Goal: Information Seeking & Learning: Learn about a topic

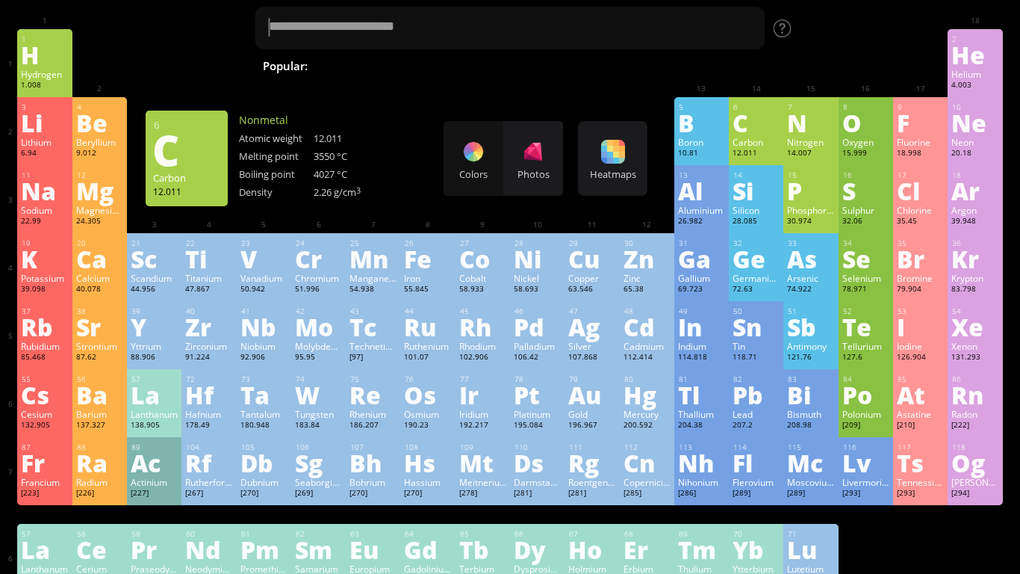
scroll to position [66, 0]
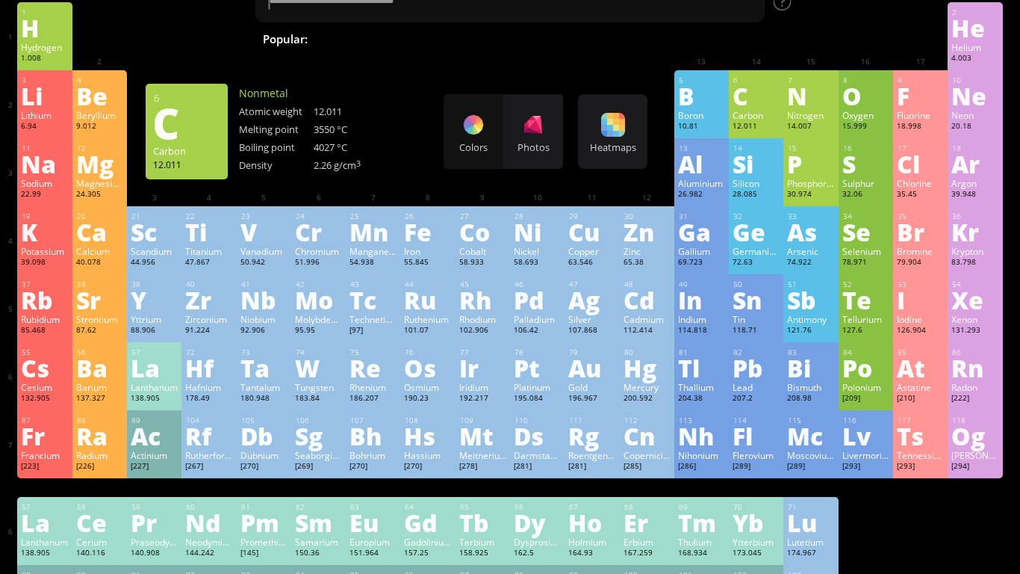
click at [53, 37] on div "H" at bounding box center [44, 28] width 47 height 24
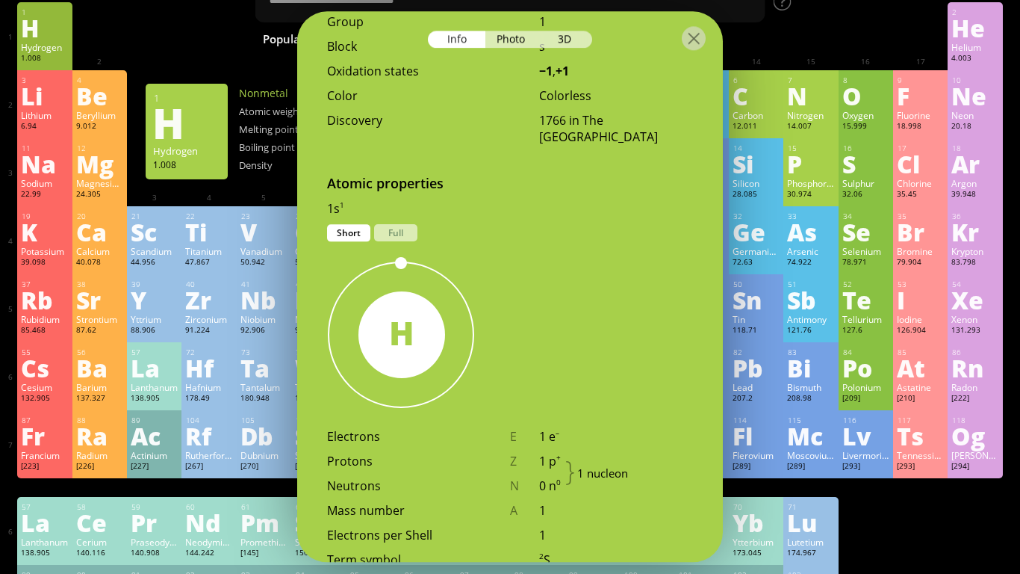
scroll to position [648, 0]
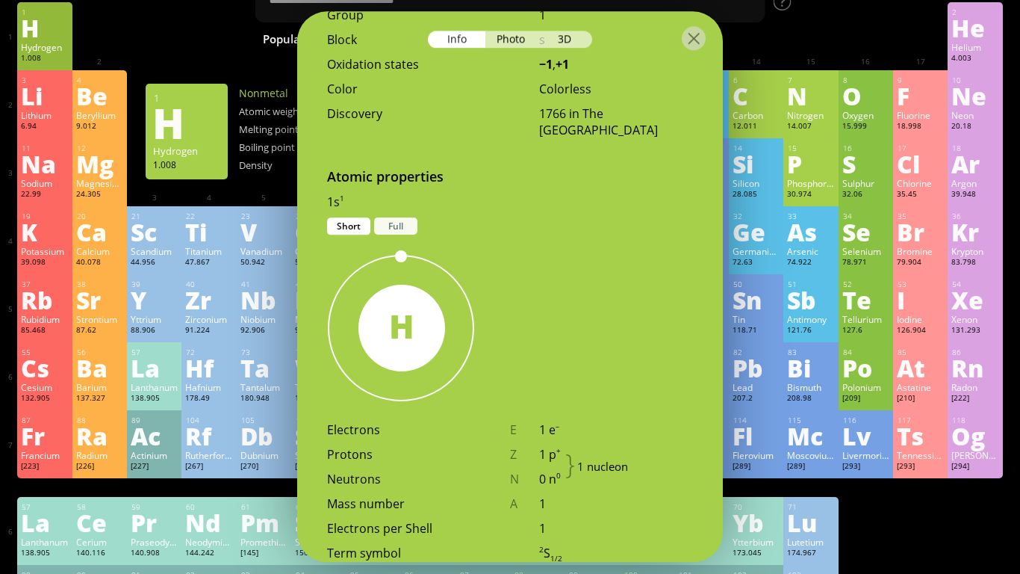
click at [405, 217] on div "Full" at bounding box center [395, 225] width 43 height 17
click at [339, 217] on div "Short" at bounding box center [348, 225] width 43 height 17
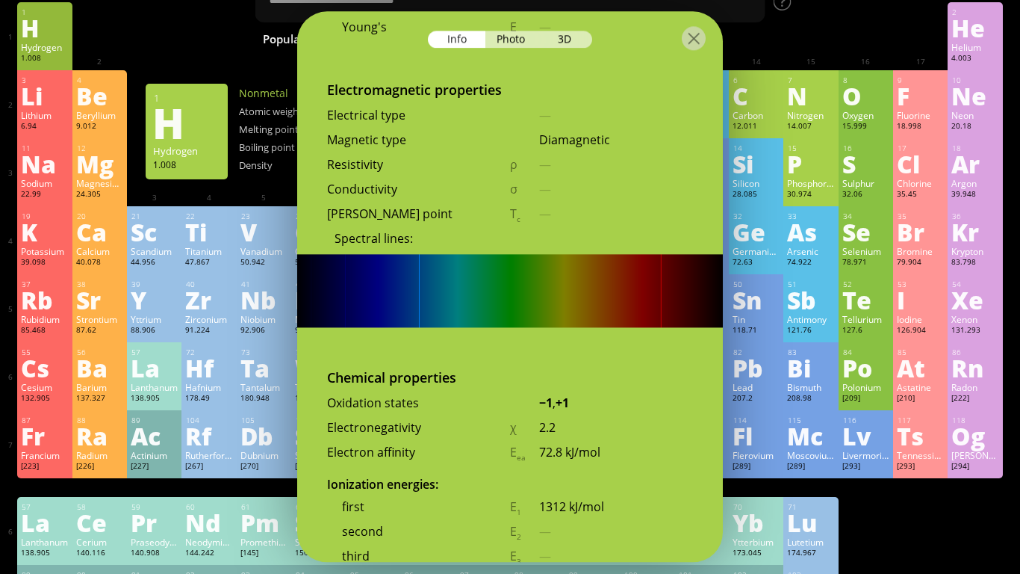
scroll to position [0, 0]
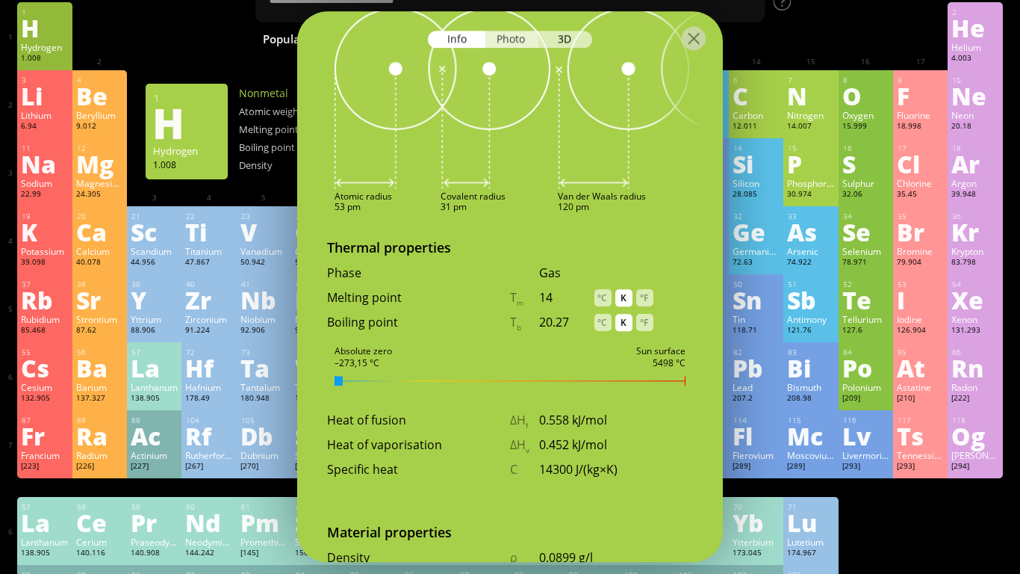
click at [505, 40] on div "Photo" at bounding box center [513, 39] width 54 height 17
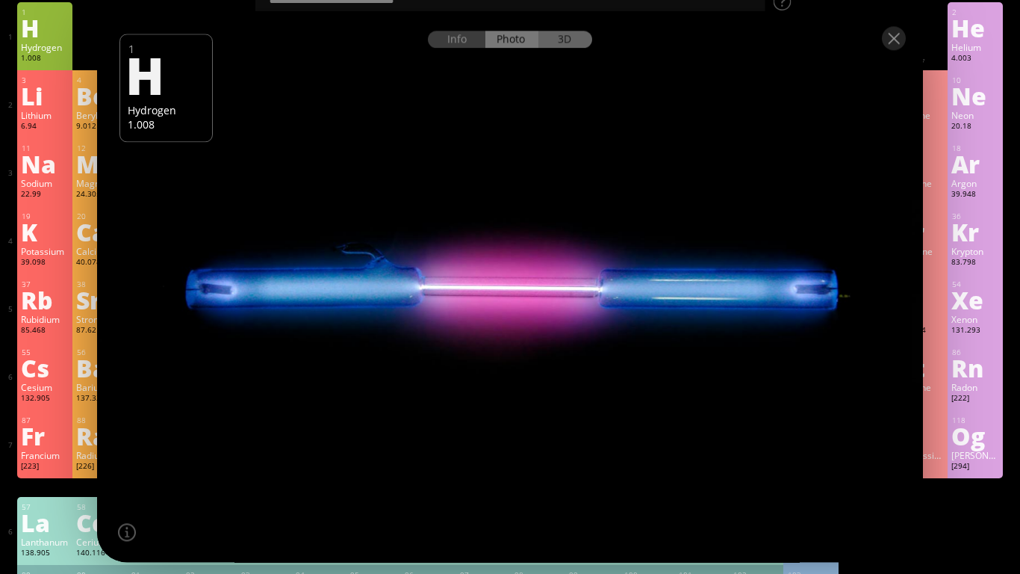
click at [573, 35] on div "3D" at bounding box center [566, 39] width 54 height 17
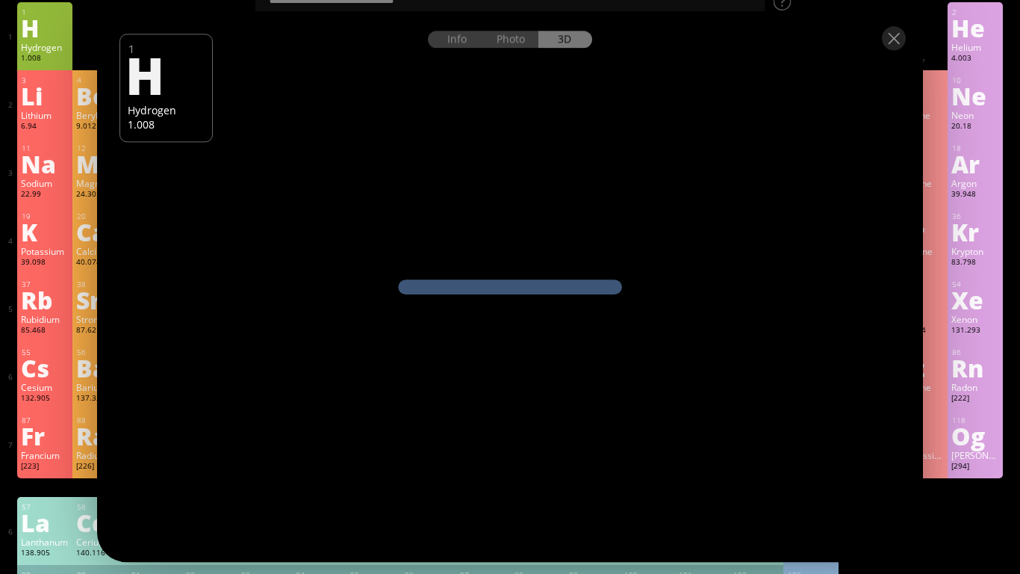
click at [559, 48] on div "Info Photo 3D" at bounding box center [510, 39] width 164 height 17
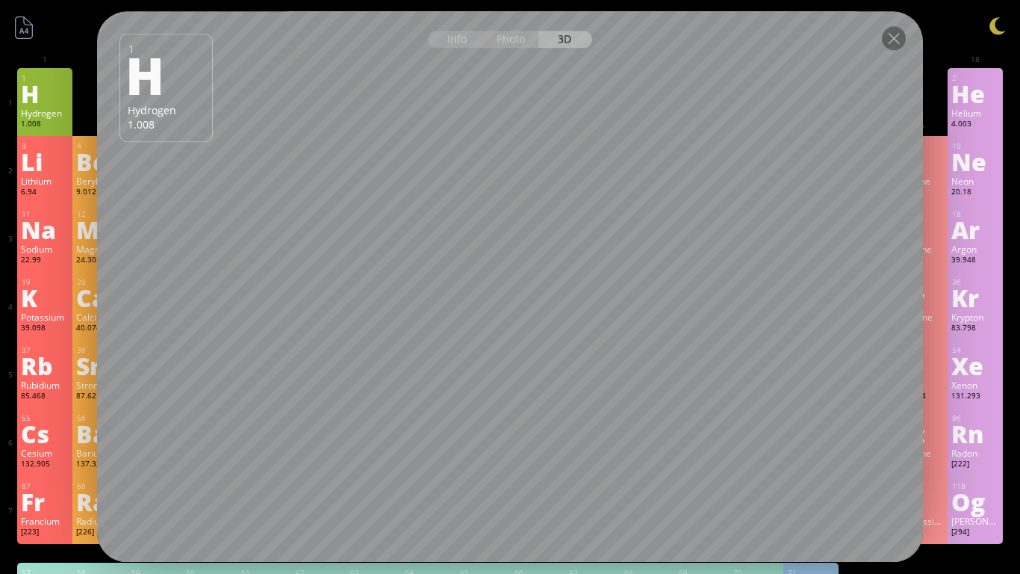
click at [902, 25] on div at bounding box center [510, 37] width 826 height 52
click at [886, 31] on div at bounding box center [894, 38] width 24 height 24
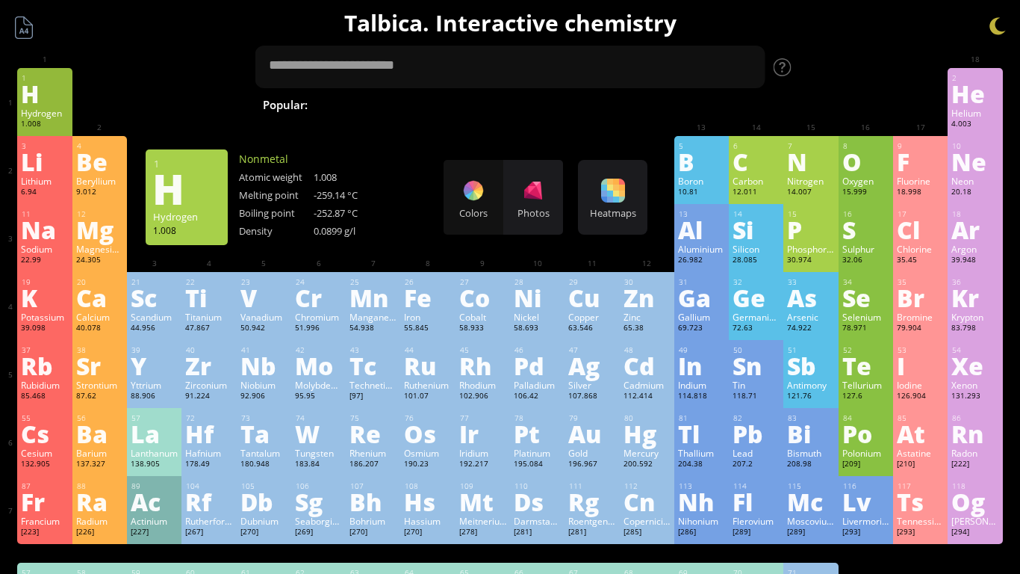
click at [897, 32] on div at bounding box center [894, 38] width 24 height 24
click at [741, 158] on div "C" at bounding box center [756, 161] width 47 height 24
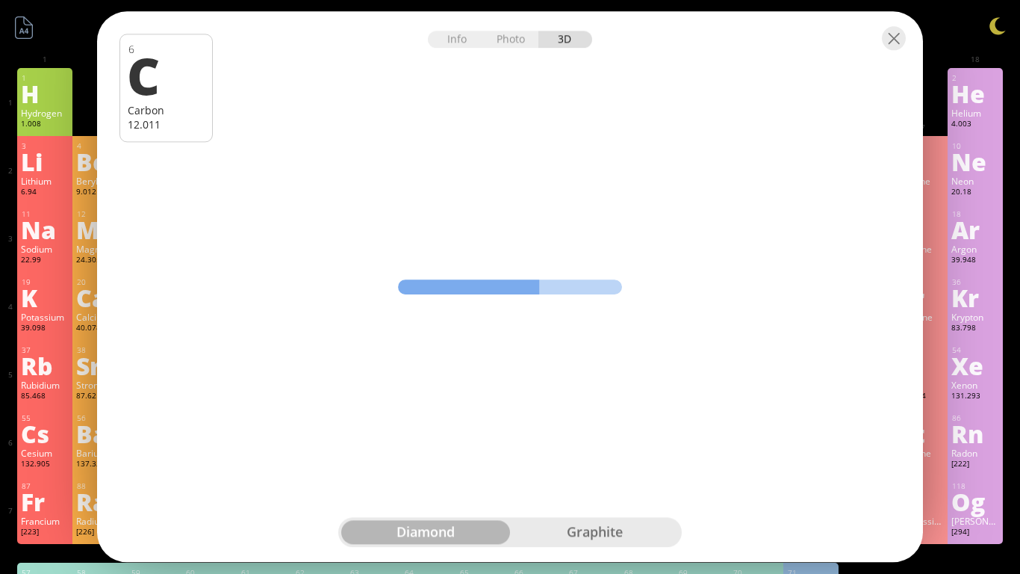
click at [506, 27] on div at bounding box center [510, 37] width 826 height 52
click at [508, 37] on div "Photo" at bounding box center [513, 39] width 54 height 17
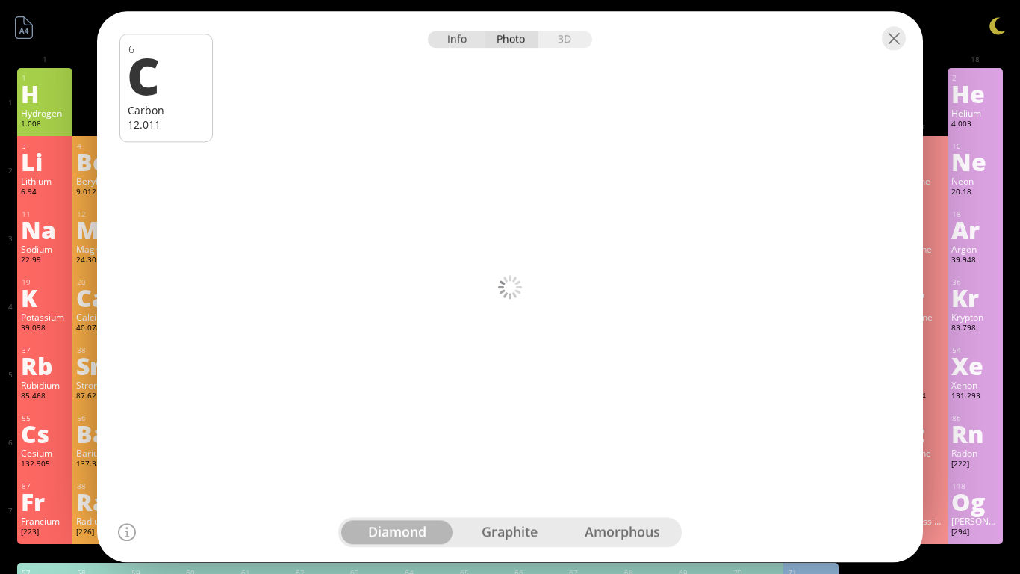
click at [456, 40] on div "Info" at bounding box center [457, 39] width 58 height 17
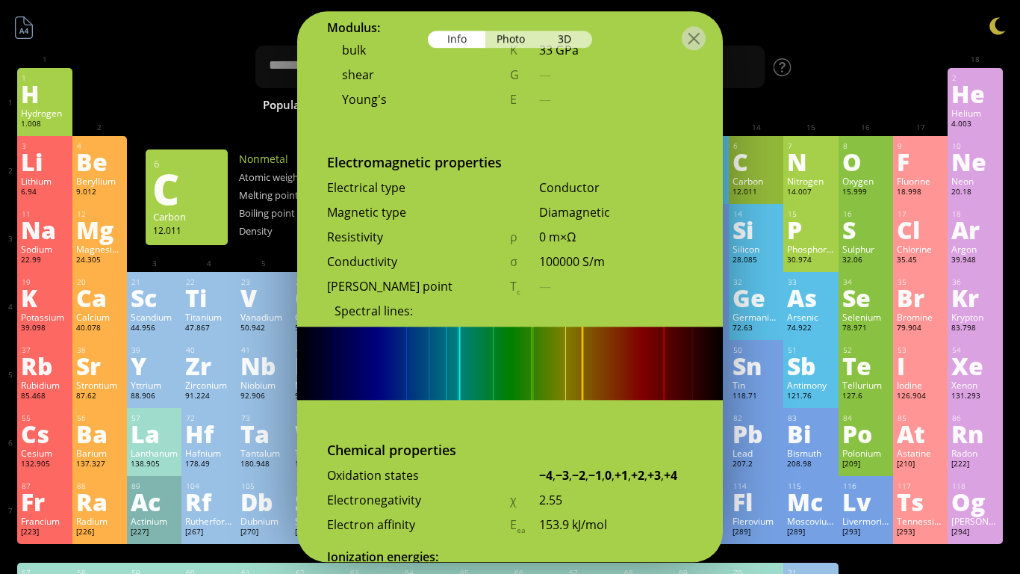
scroll to position [2687, 0]
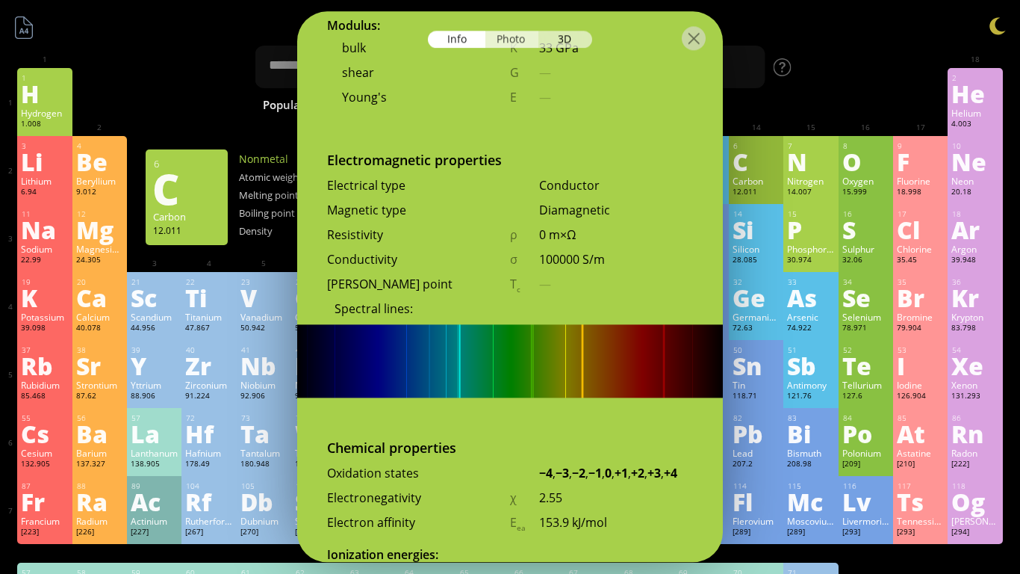
click at [509, 38] on div "Photo" at bounding box center [513, 39] width 54 height 17
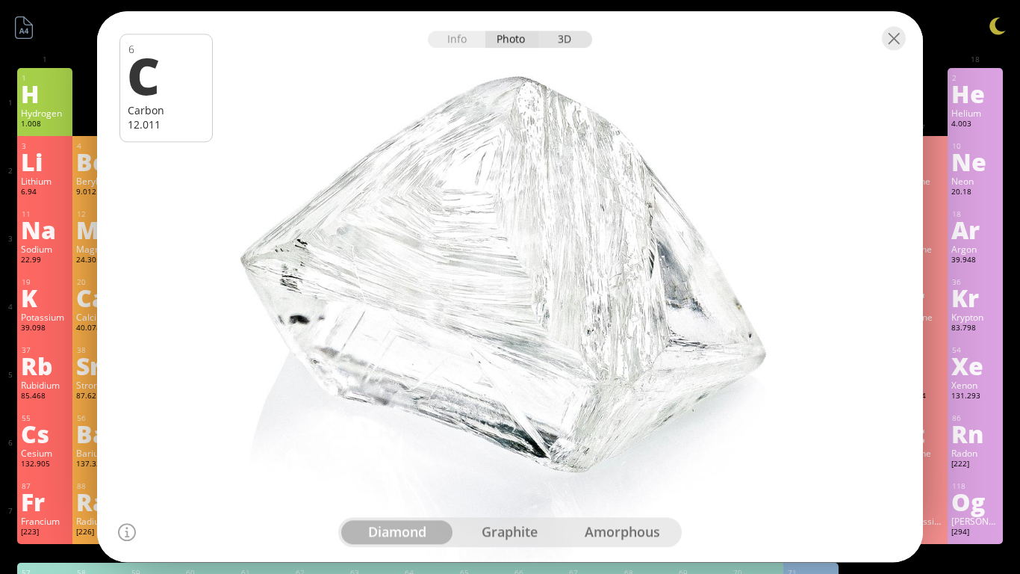
click at [571, 45] on div "3D" at bounding box center [566, 39] width 54 height 17
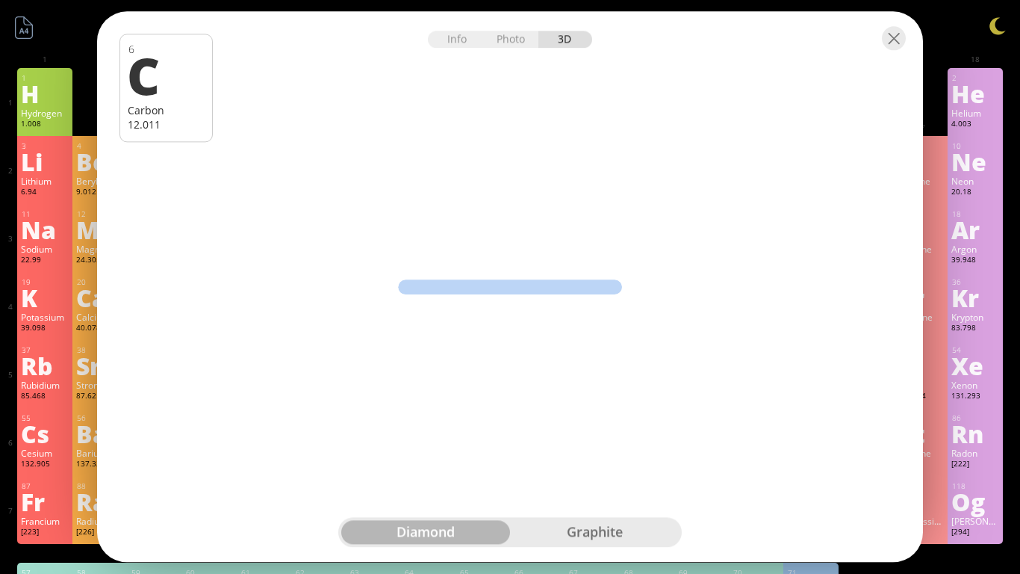
click at [570, 36] on div "Info Photo 3D" at bounding box center [510, 39] width 164 height 17
click at [621, 538] on div "graphite" at bounding box center [594, 533] width 169 height 24
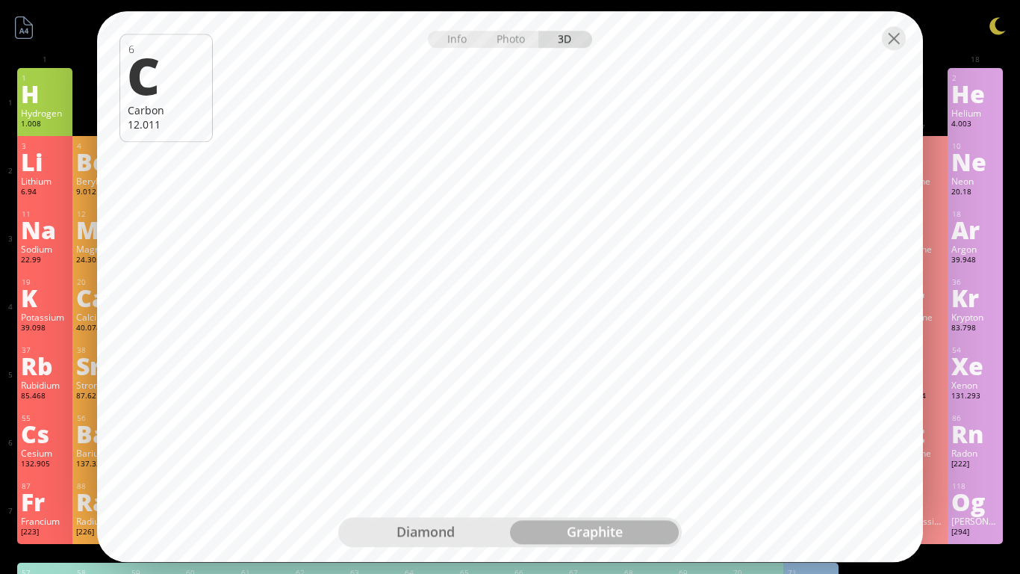
click at [907, 34] on div at bounding box center [510, 37] width 826 height 52
click at [884, 47] on div at bounding box center [894, 38] width 24 height 24
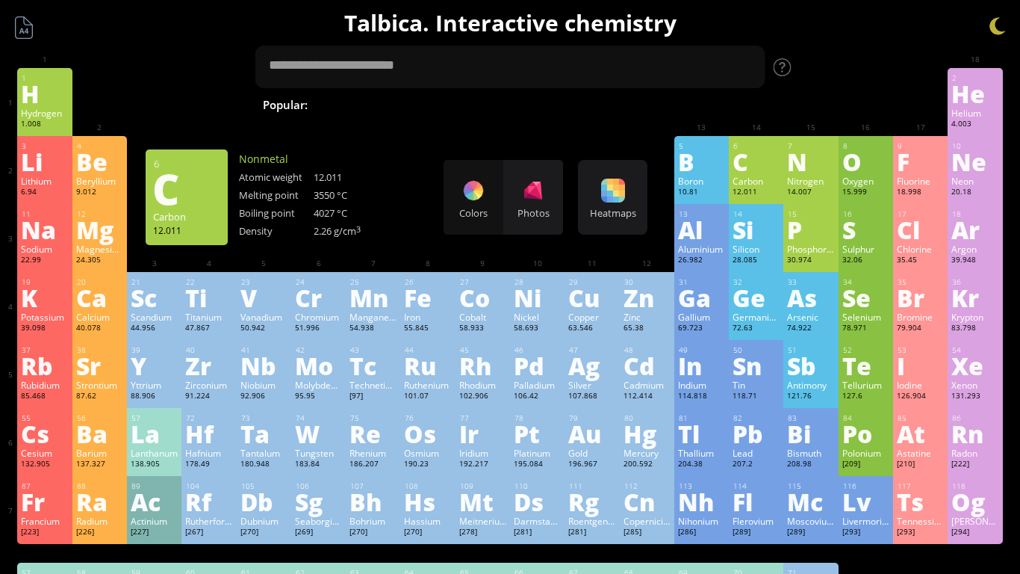
click at [921, 234] on div "Cl" at bounding box center [920, 229] width 47 height 24
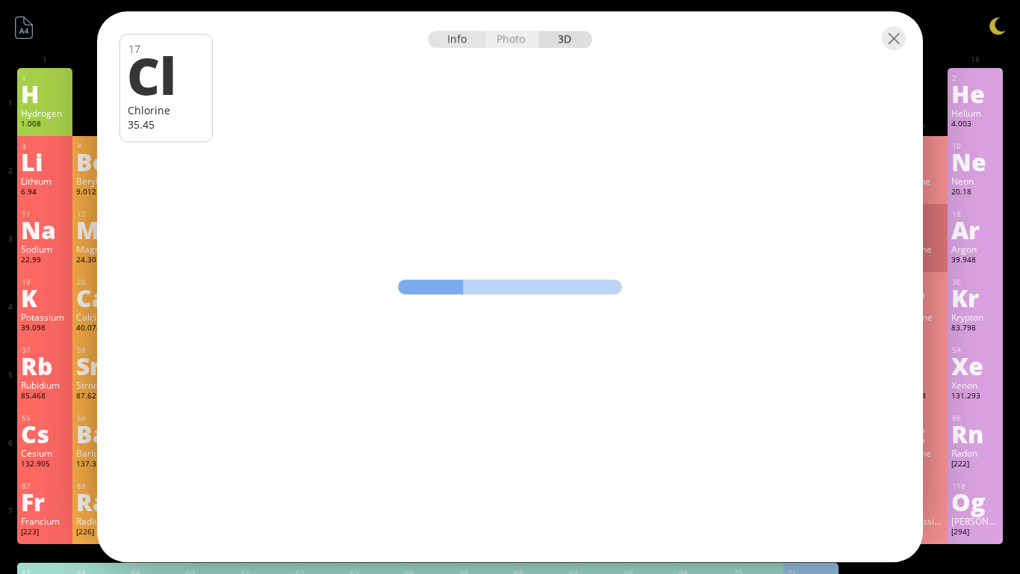
click at [462, 35] on div "Info" at bounding box center [457, 39] width 58 height 17
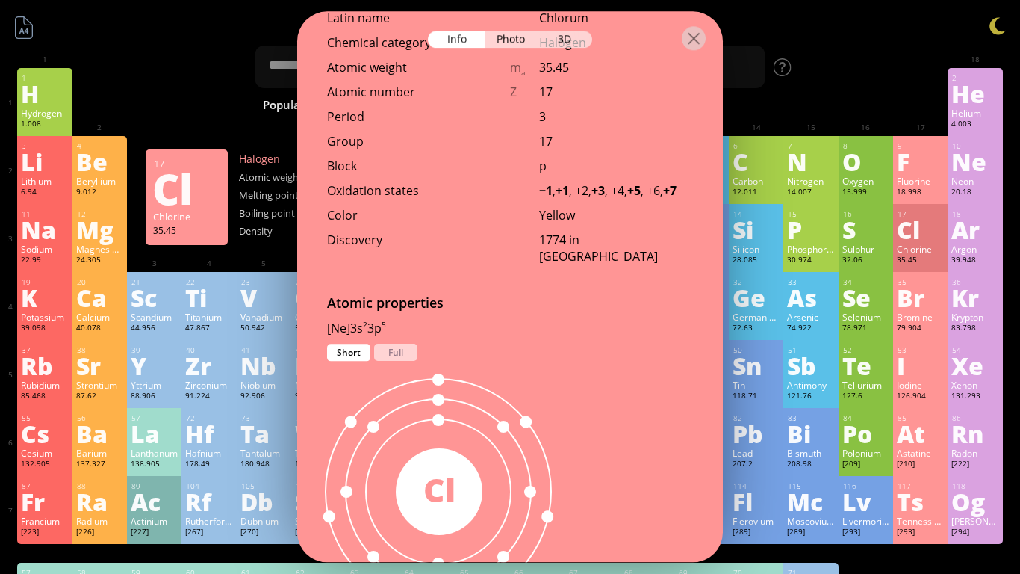
scroll to position [637, 0]
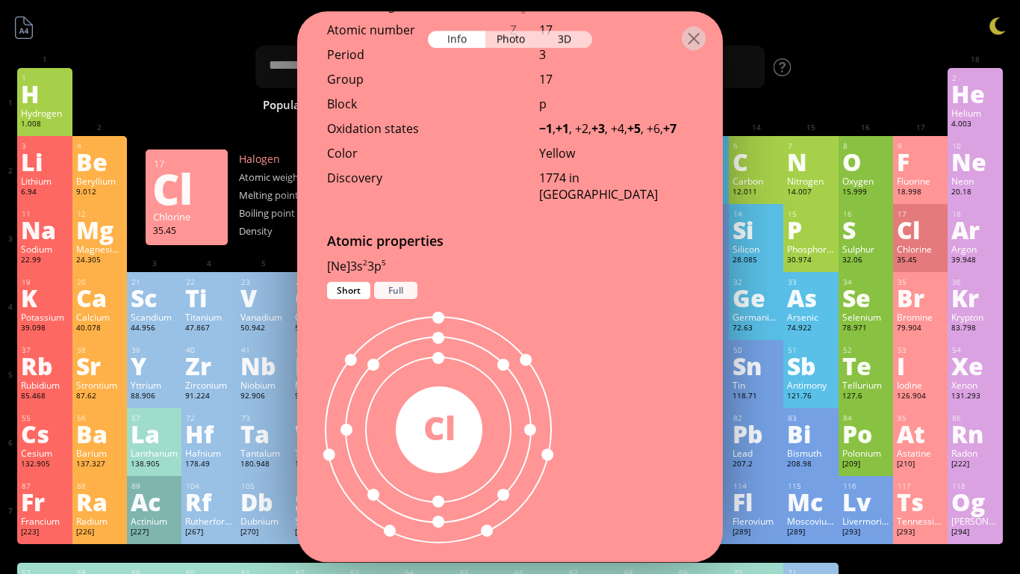
click at [380, 282] on div "Full" at bounding box center [395, 290] width 43 height 17
click at [351, 282] on div "Short" at bounding box center [348, 290] width 43 height 17
click at [386, 282] on div "Full" at bounding box center [395, 290] width 43 height 17
click at [527, 44] on div "Photo" at bounding box center [513, 39] width 54 height 17
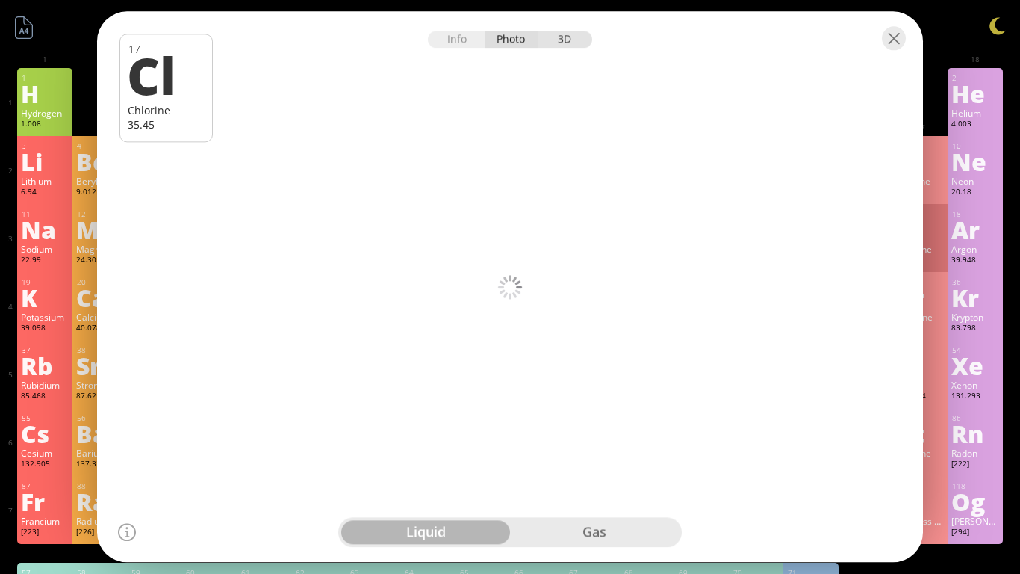
click at [568, 34] on div "3D" at bounding box center [566, 39] width 54 height 17
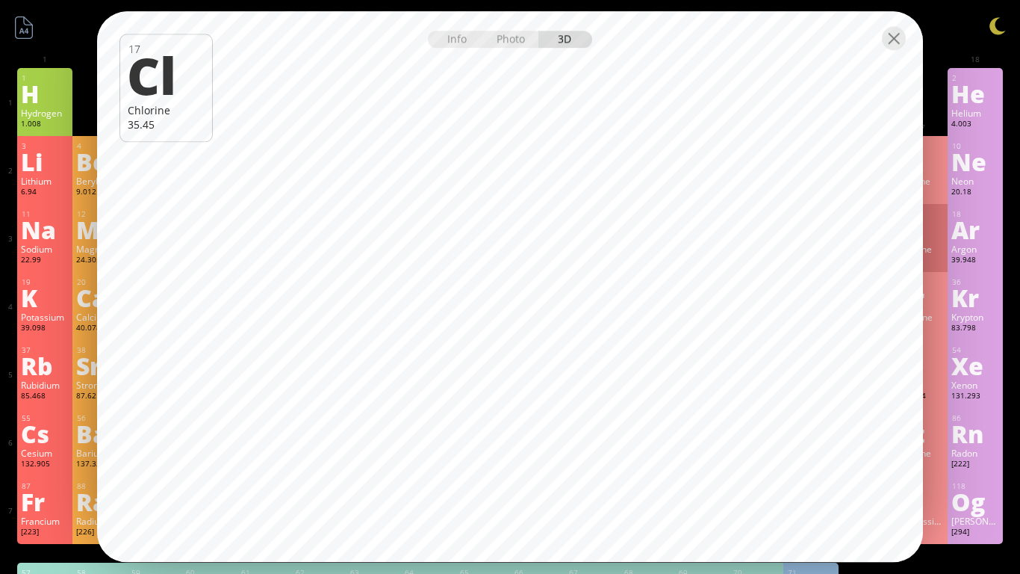
click at [502, 39] on div "Photo" at bounding box center [513, 39] width 54 height 17
click at [506, 31] on div "Info Photo 3D" at bounding box center [510, 39] width 164 height 17
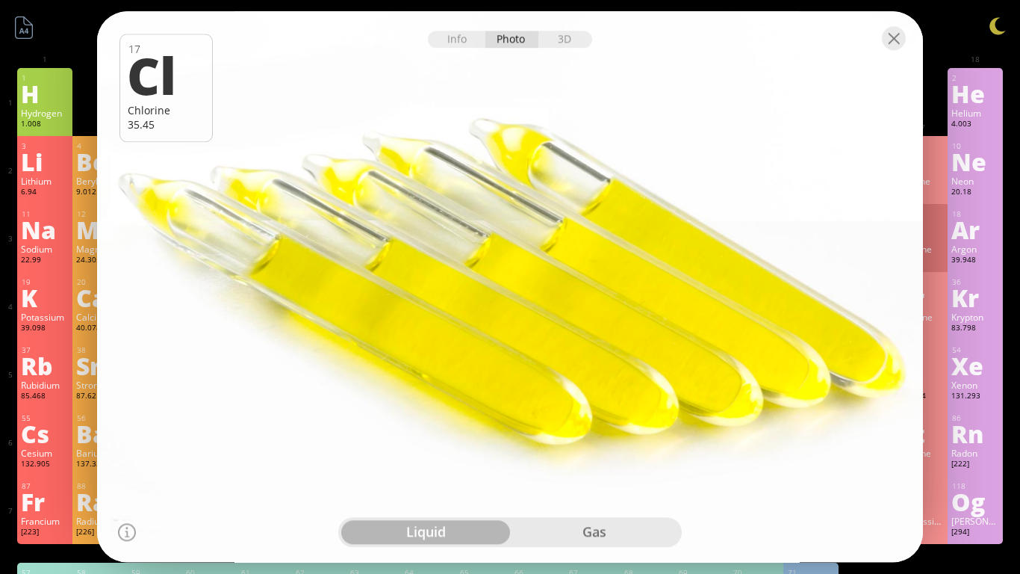
click at [505, 48] on div "Info Photo 3D" at bounding box center [510, 39] width 164 height 17
click at [539, 533] on div "gas" at bounding box center [594, 533] width 169 height 24
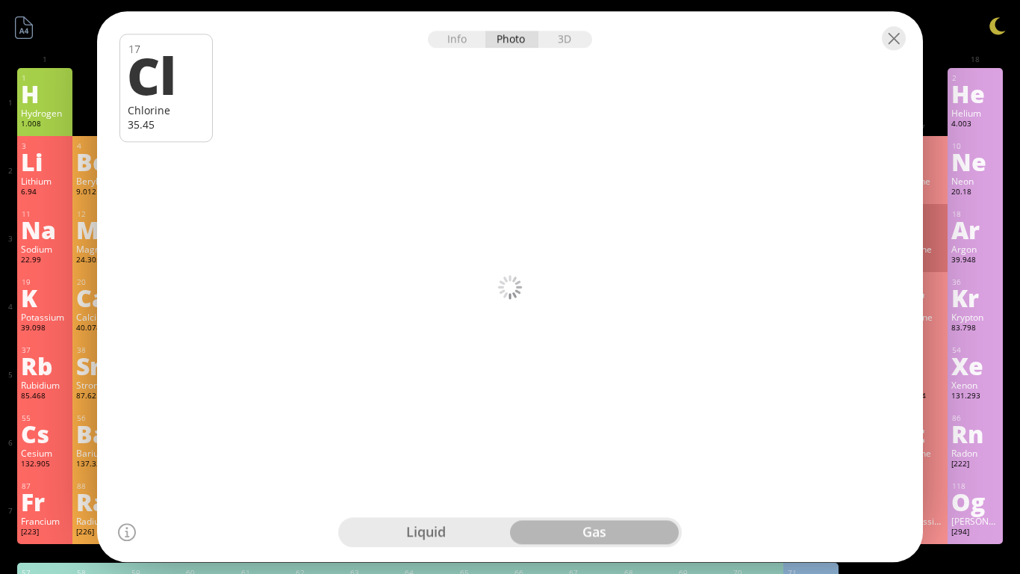
click at [466, 527] on div "liquid" at bounding box center [425, 533] width 169 height 24
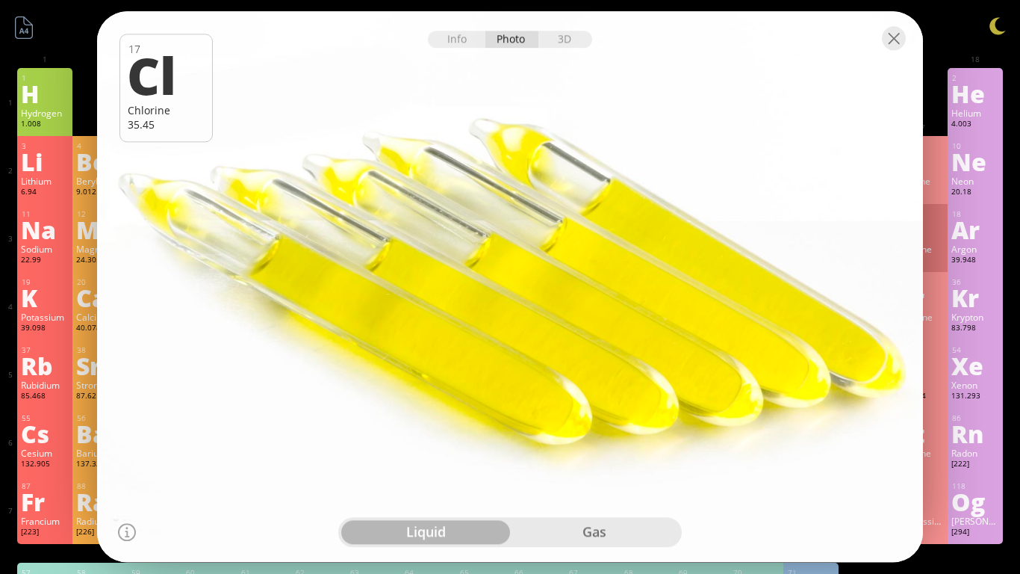
click at [552, 529] on div "gas" at bounding box center [594, 533] width 169 height 24
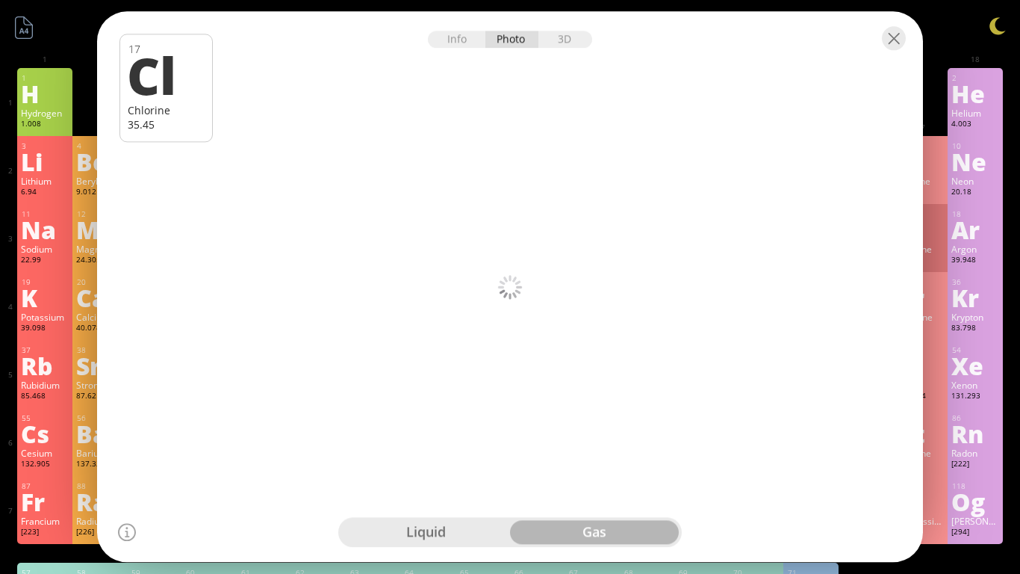
click at [908, 42] on div at bounding box center [510, 37] width 826 height 52
click at [896, 48] on div at bounding box center [894, 38] width 24 height 24
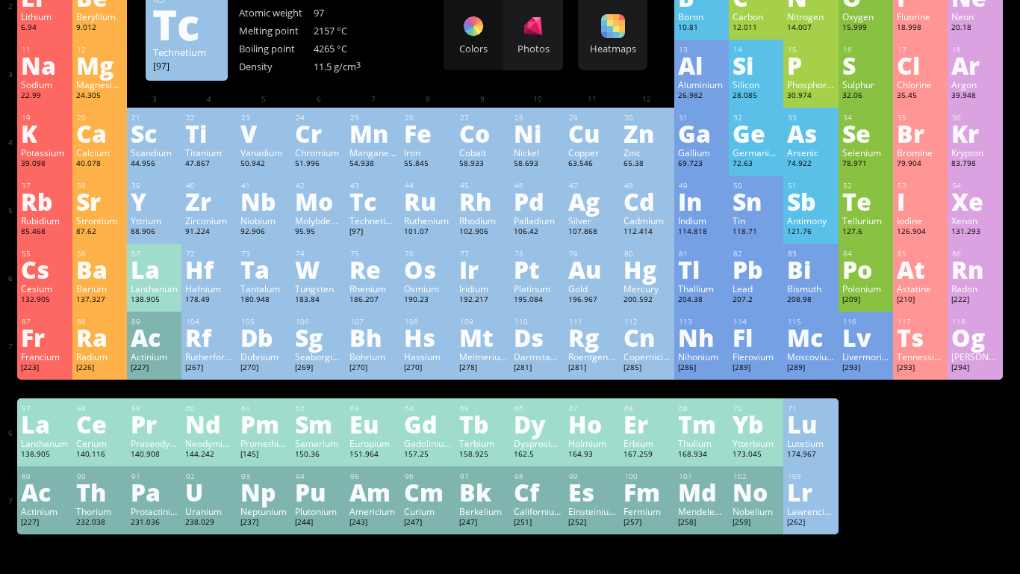
scroll to position [162, 0]
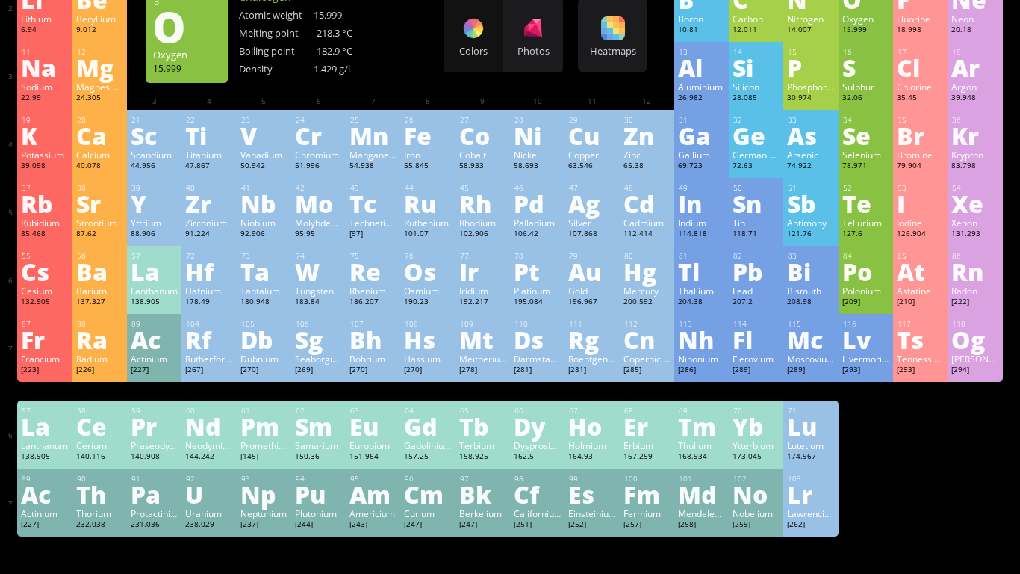
click at [870, 16] on div "Oxygen" at bounding box center [866, 19] width 47 height 12
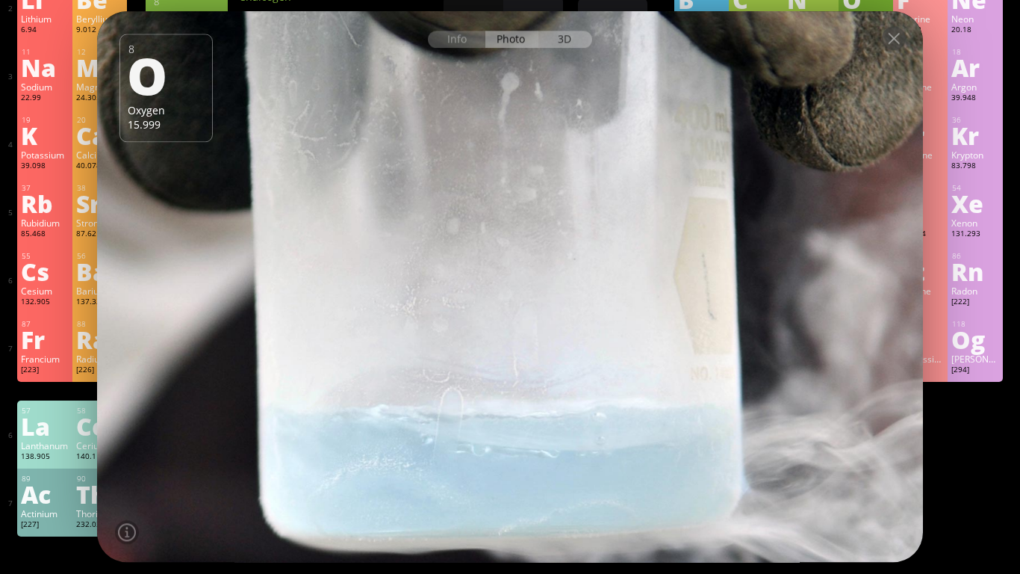
click at [555, 47] on div "3D" at bounding box center [566, 39] width 54 height 17
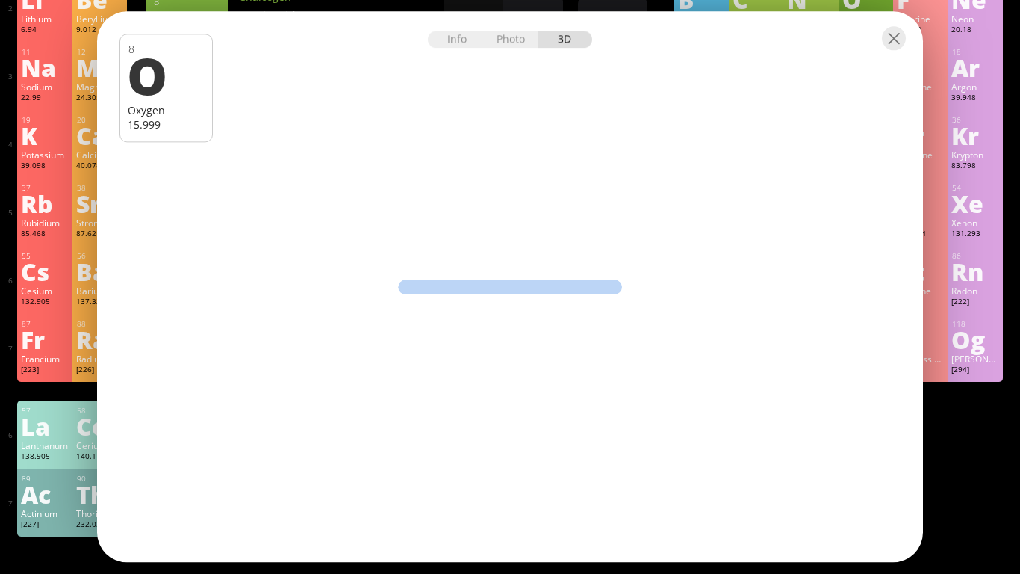
click at [559, 31] on div "Info Photo 3D" at bounding box center [510, 39] width 164 height 17
click at [899, 36] on div at bounding box center [894, 38] width 24 height 24
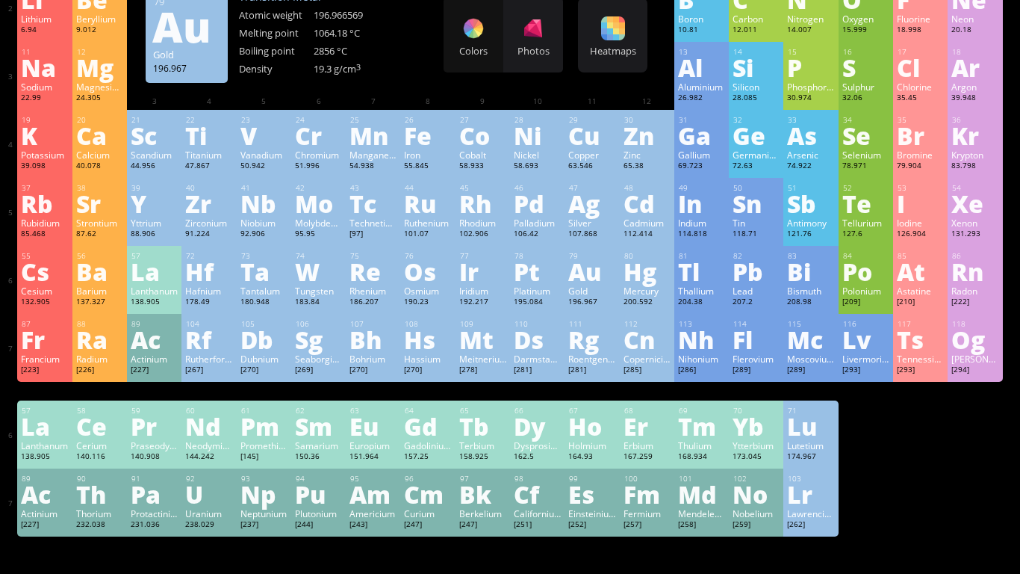
click at [418, 146] on div "Fe" at bounding box center [427, 135] width 47 height 24
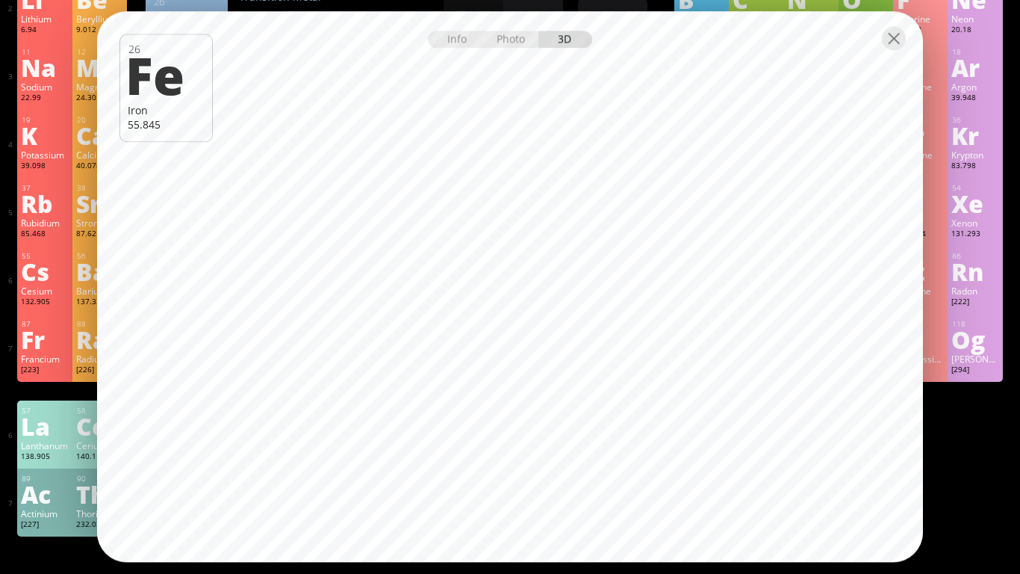
click at [514, 27] on div at bounding box center [510, 37] width 826 height 52
click at [509, 39] on div "Photo" at bounding box center [513, 39] width 54 height 17
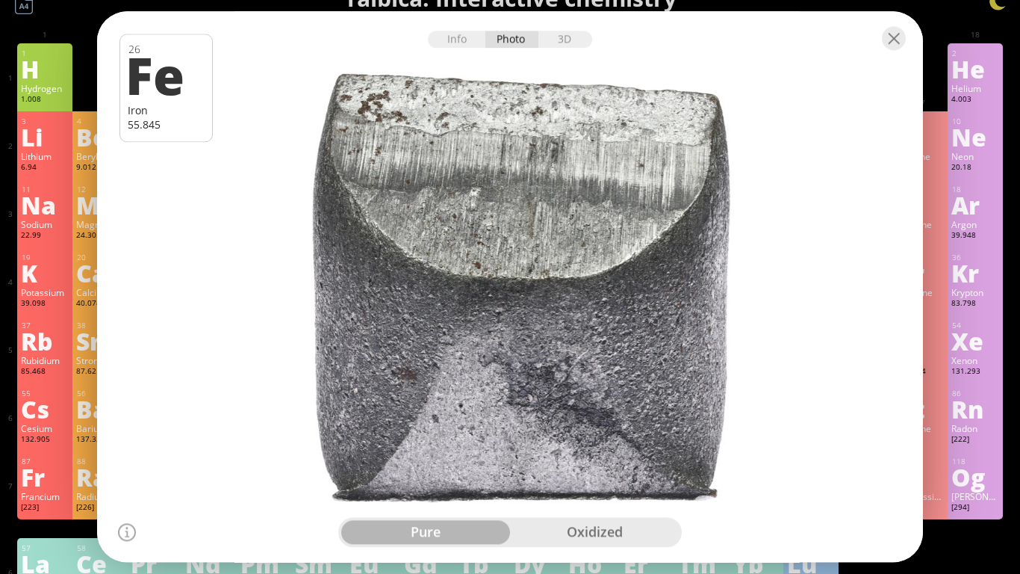
scroll to position [8, 0]
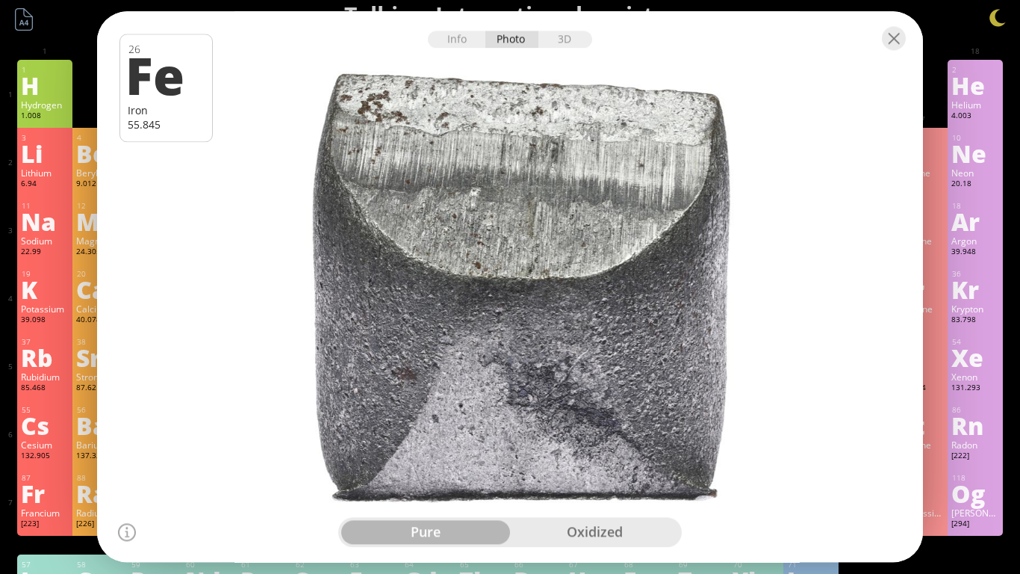
click at [574, 530] on div "oxidized" at bounding box center [594, 533] width 169 height 24
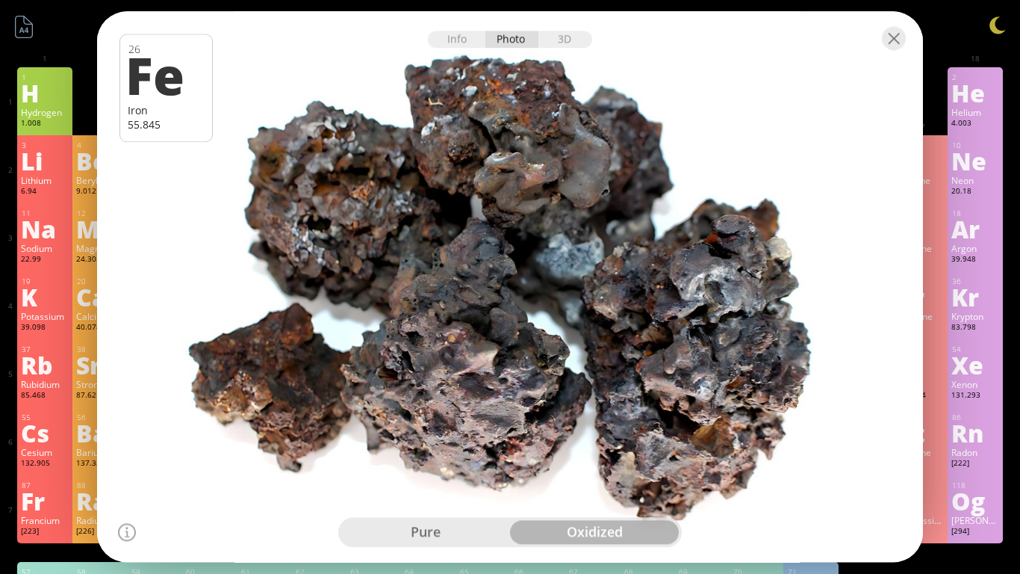
scroll to position [1, 0]
click at [565, 24] on div at bounding box center [510, 37] width 826 height 52
click at [572, 34] on div "3D" at bounding box center [566, 39] width 54 height 17
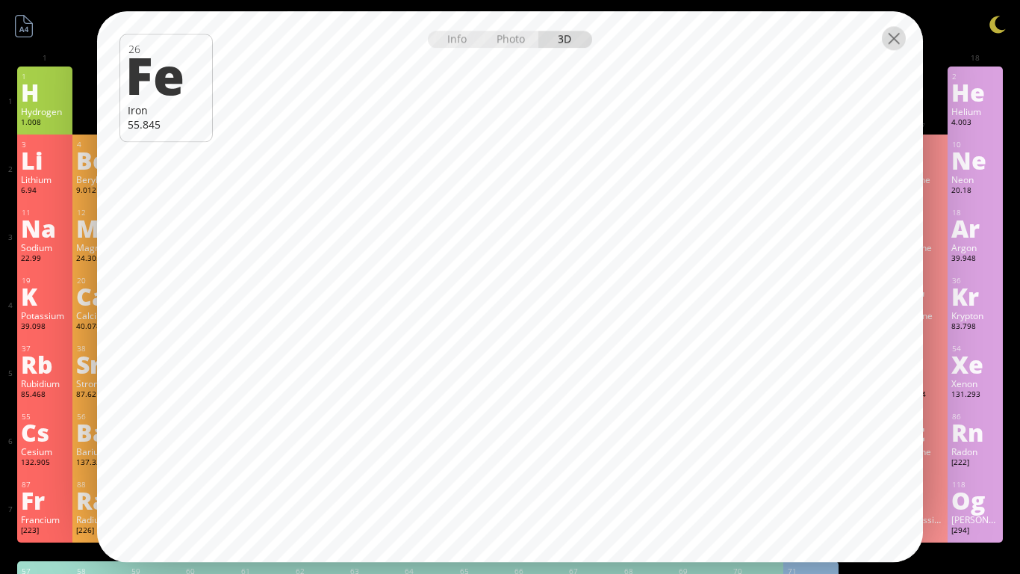
click at [894, 34] on div at bounding box center [894, 38] width 24 height 24
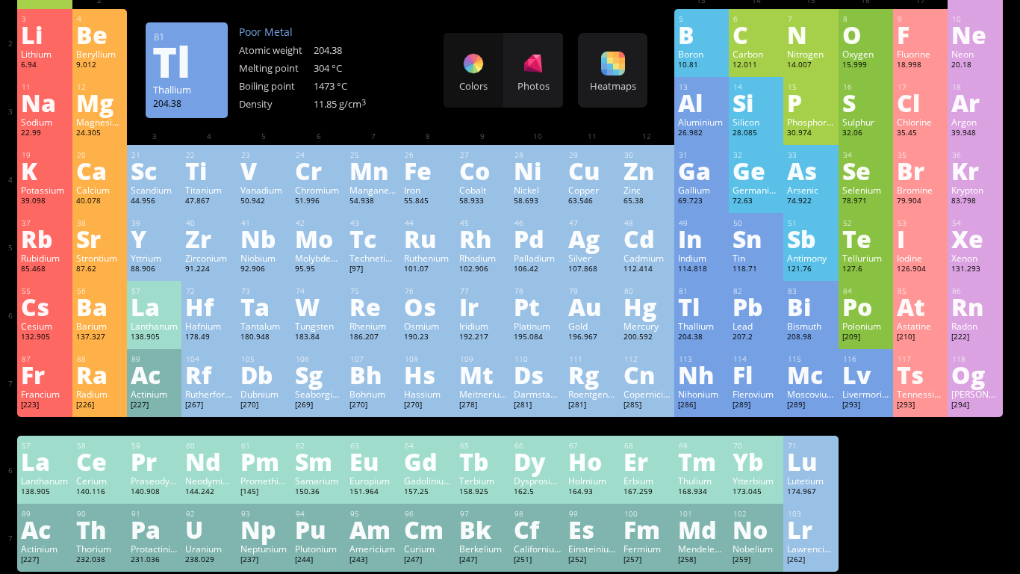
scroll to position [0, 0]
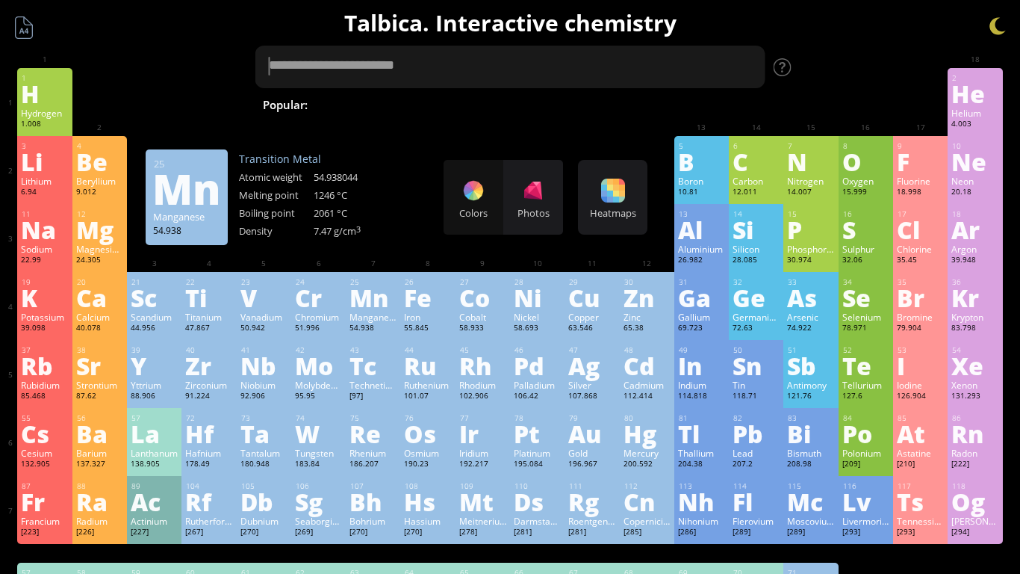
click at [395, 78] on textarea at bounding box center [510, 67] width 510 height 43
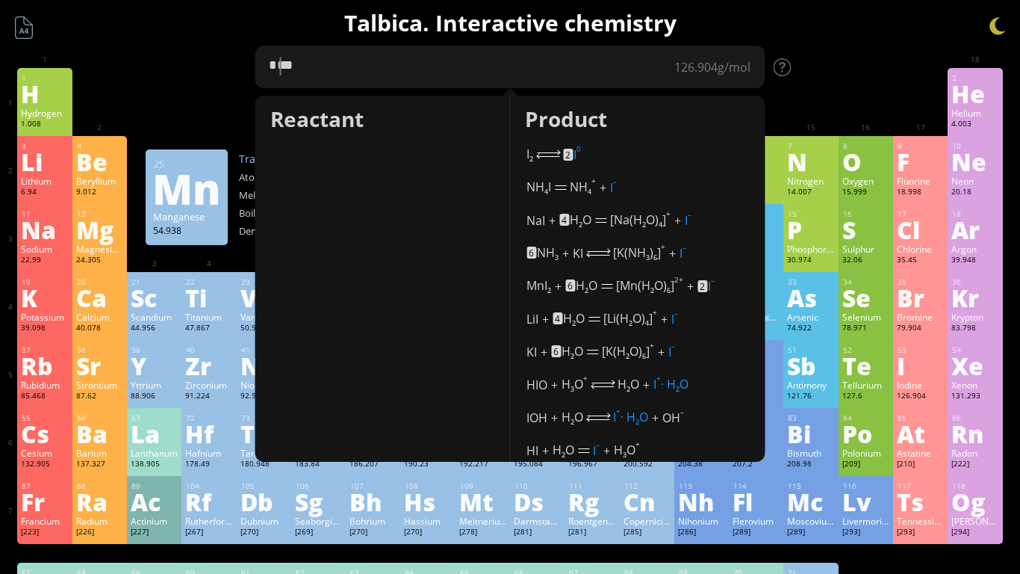
type textarea "****"
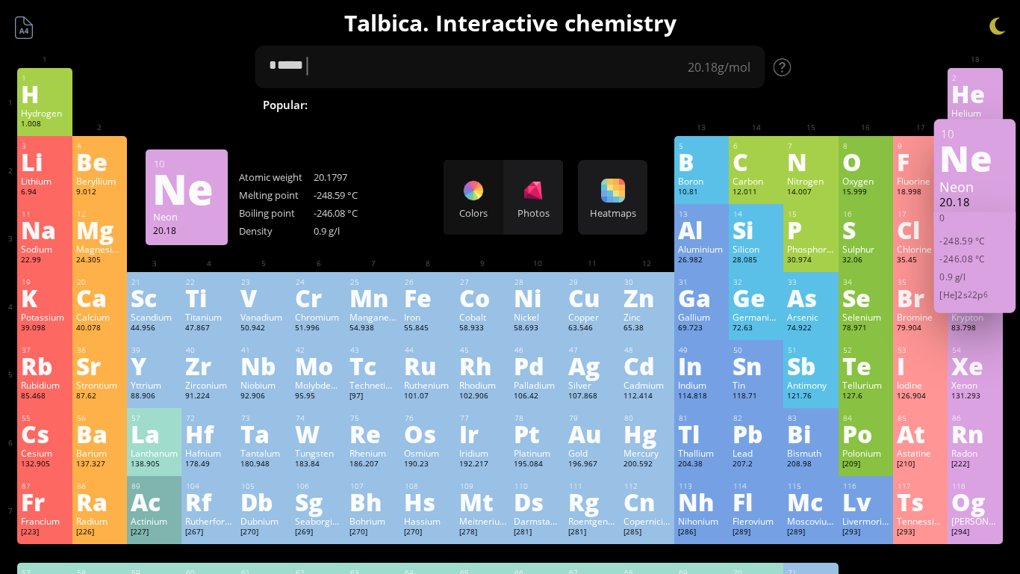
click at [1006, 165] on div "Ne" at bounding box center [975, 157] width 71 height 36
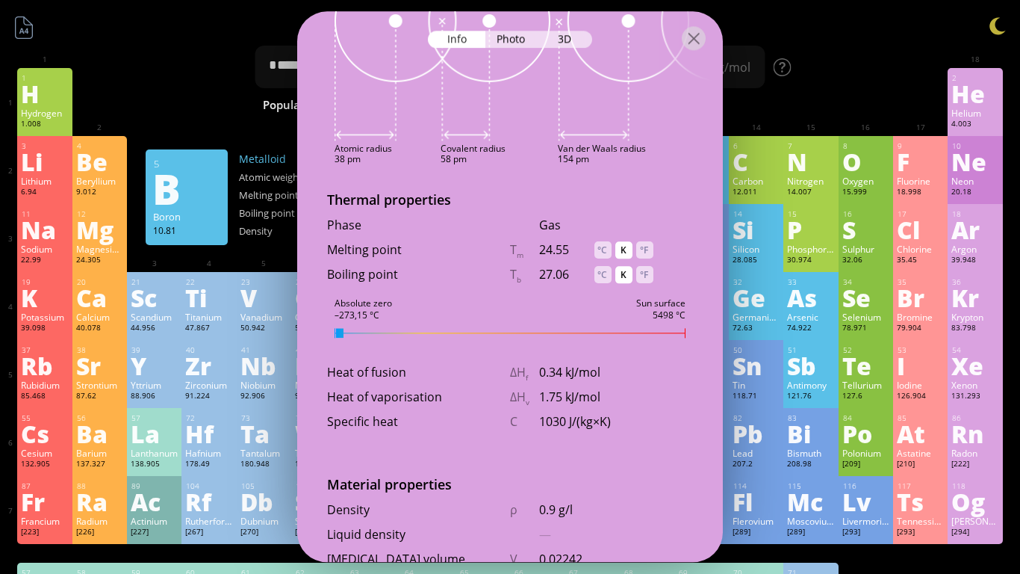
scroll to position [2974, 0]
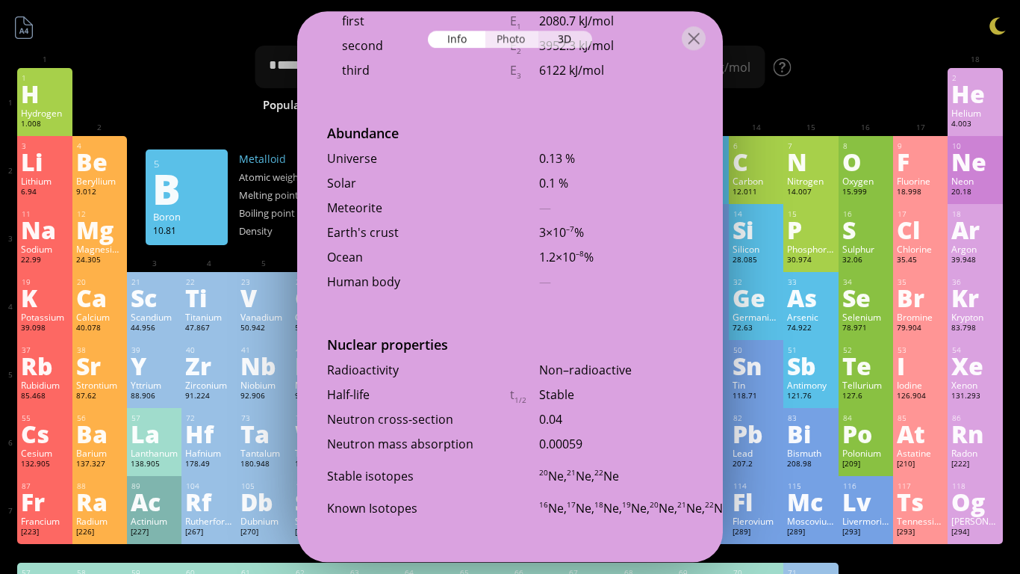
click at [512, 43] on div "Photo" at bounding box center [513, 39] width 54 height 17
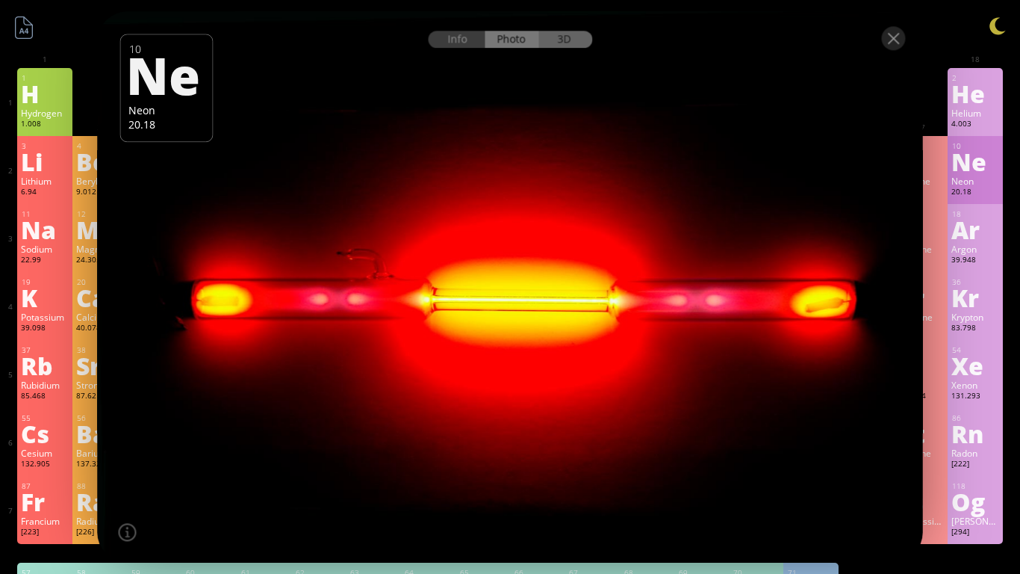
click at [562, 46] on div "3D" at bounding box center [566, 39] width 54 height 17
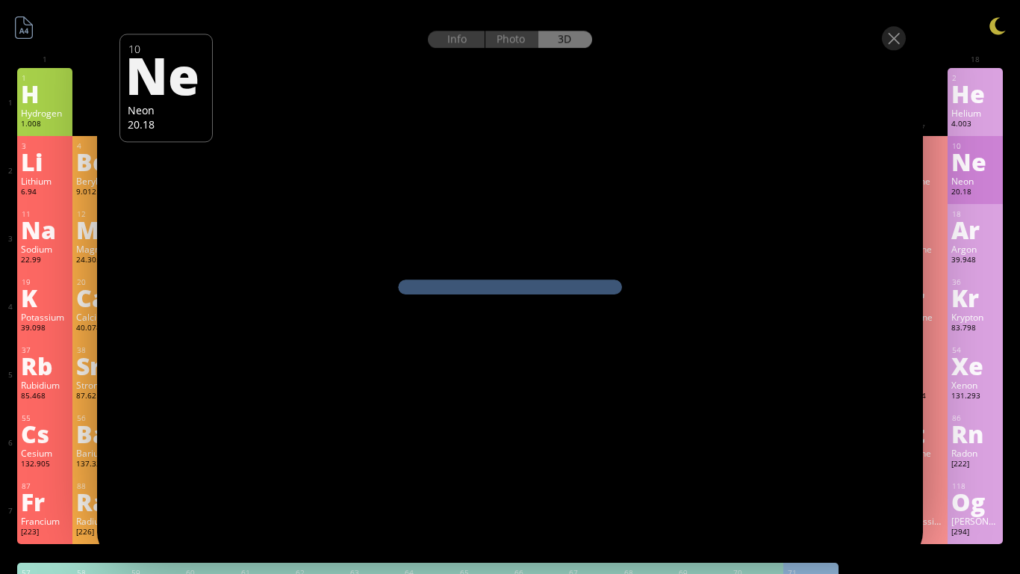
click at [566, 46] on div "Info Photo 3D" at bounding box center [510, 39] width 164 height 17
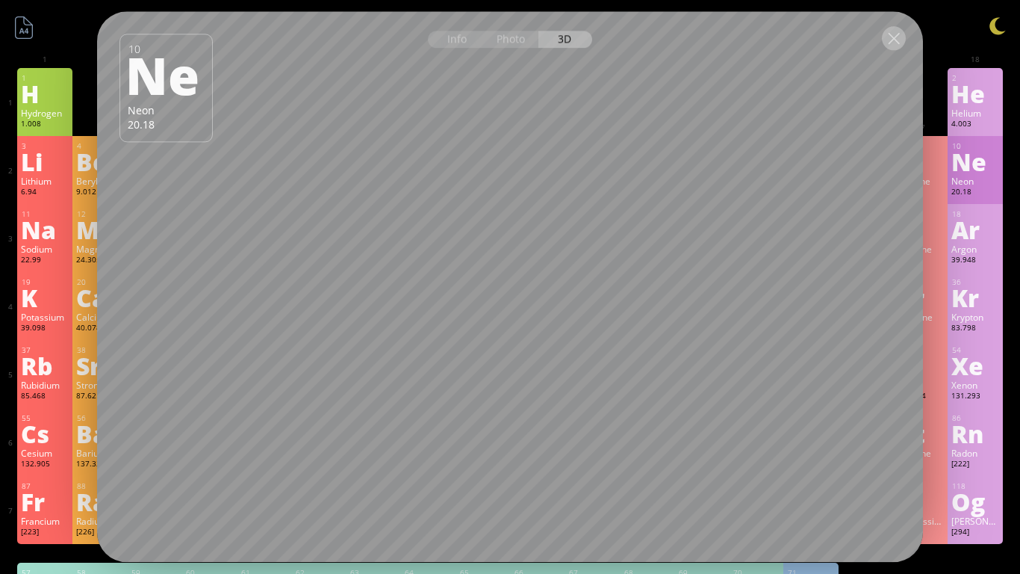
click at [893, 46] on div at bounding box center [894, 38] width 24 height 24
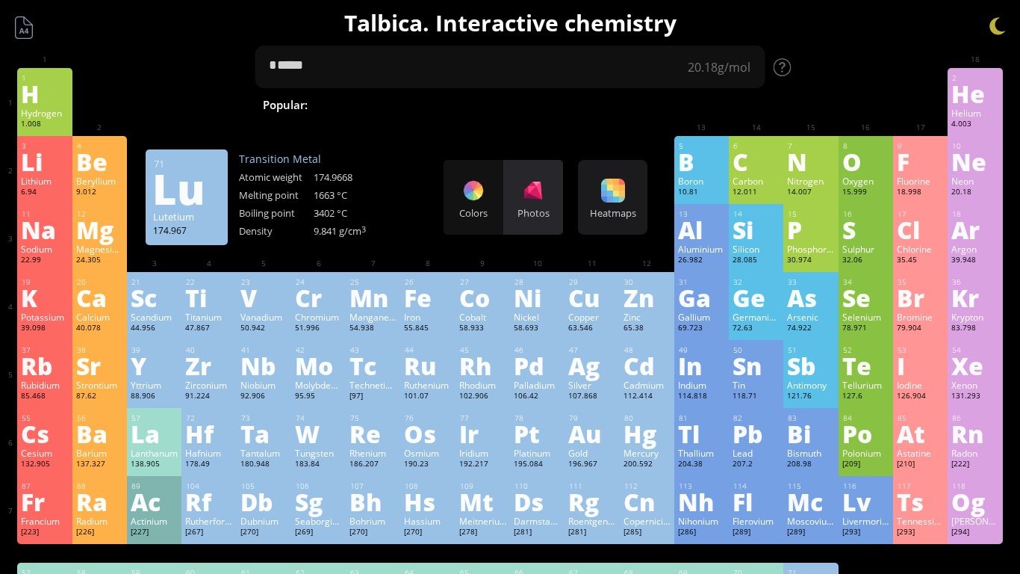
click at [520, 201] on div "Photos" at bounding box center [533, 197] width 60 height 75
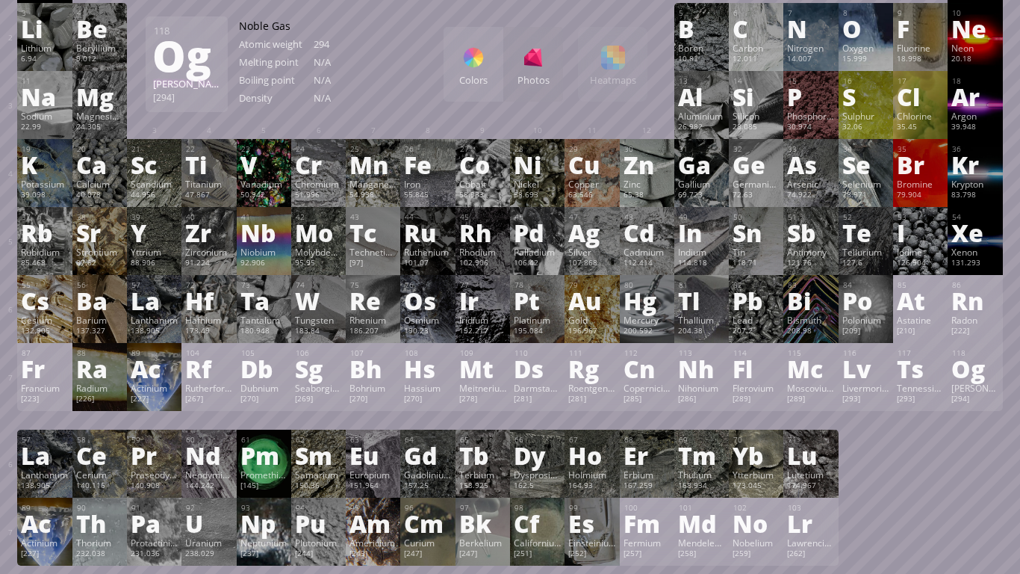
scroll to position [125, 0]
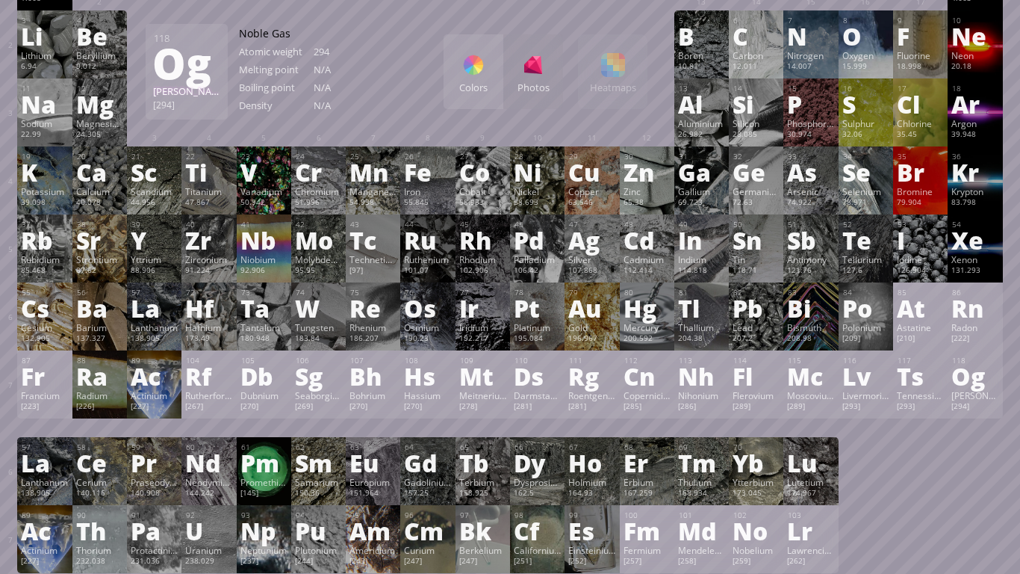
click at [468, 73] on div at bounding box center [474, 65] width 24 height 24
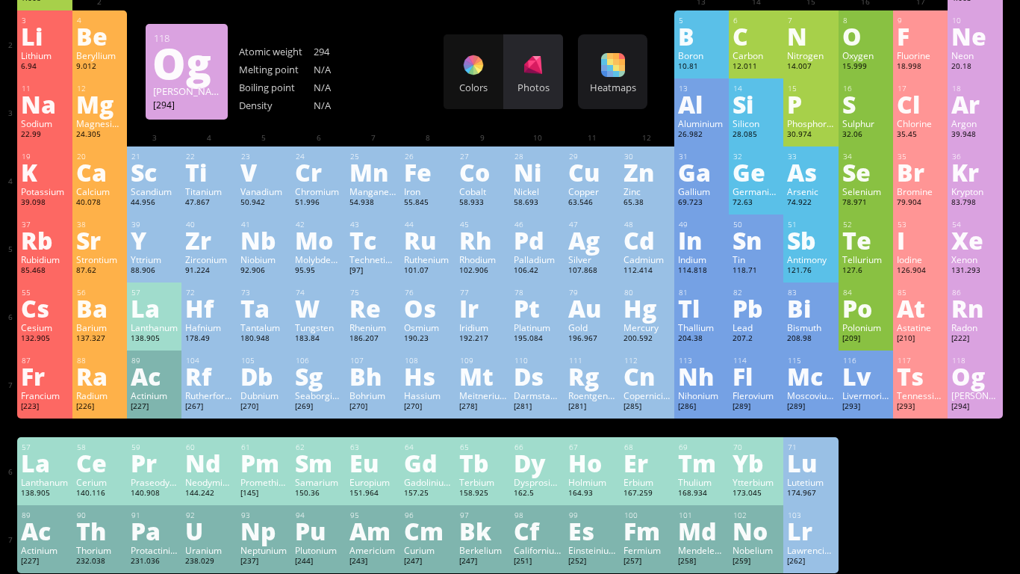
click at [535, 78] on div "Photos" at bounding box center [533, 71] width 60 height 75
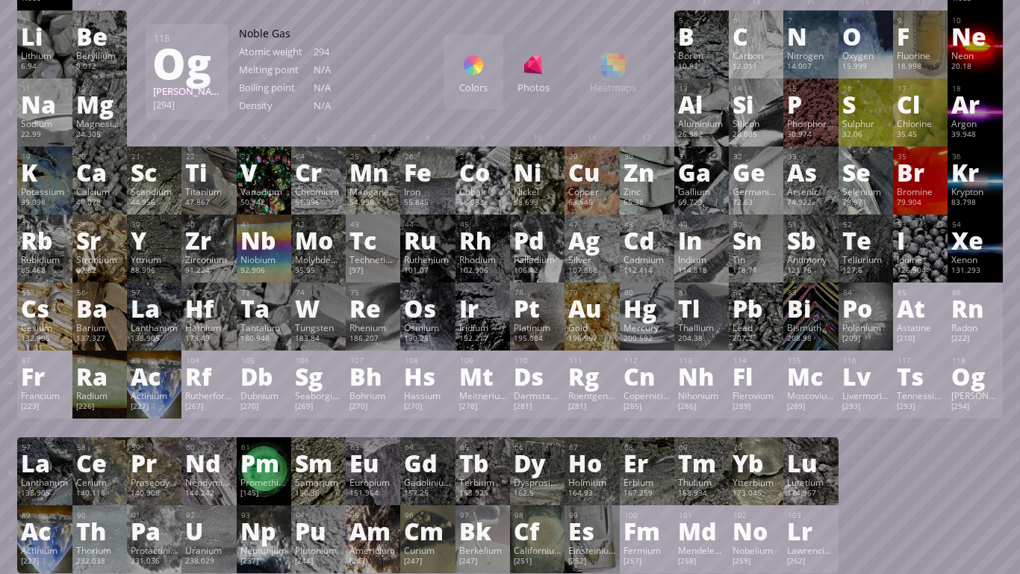
scroll to position [0, 0]
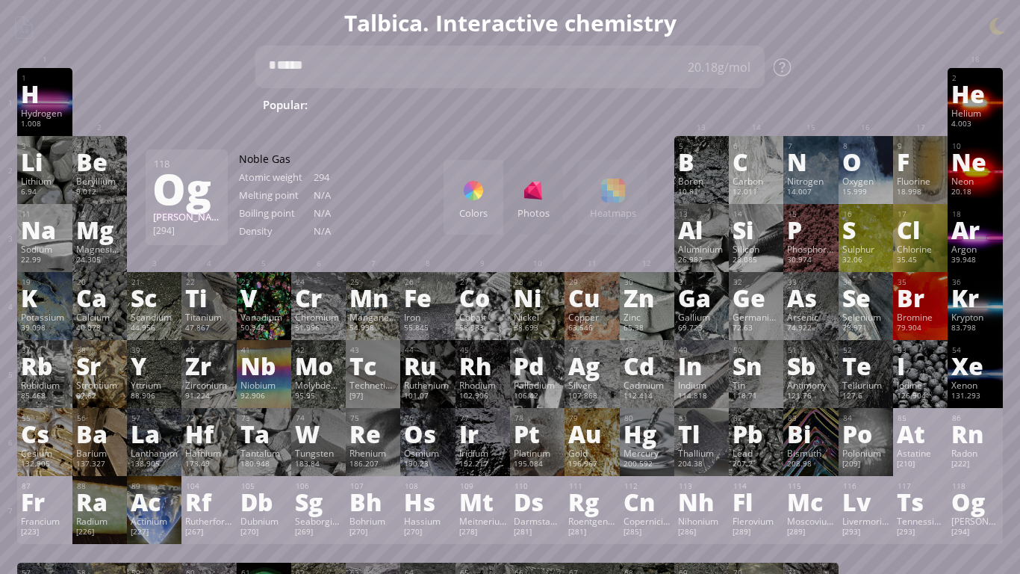
click at [548, 63] on textarea "*****" at bounding box center [510, 67] width 510 height 43
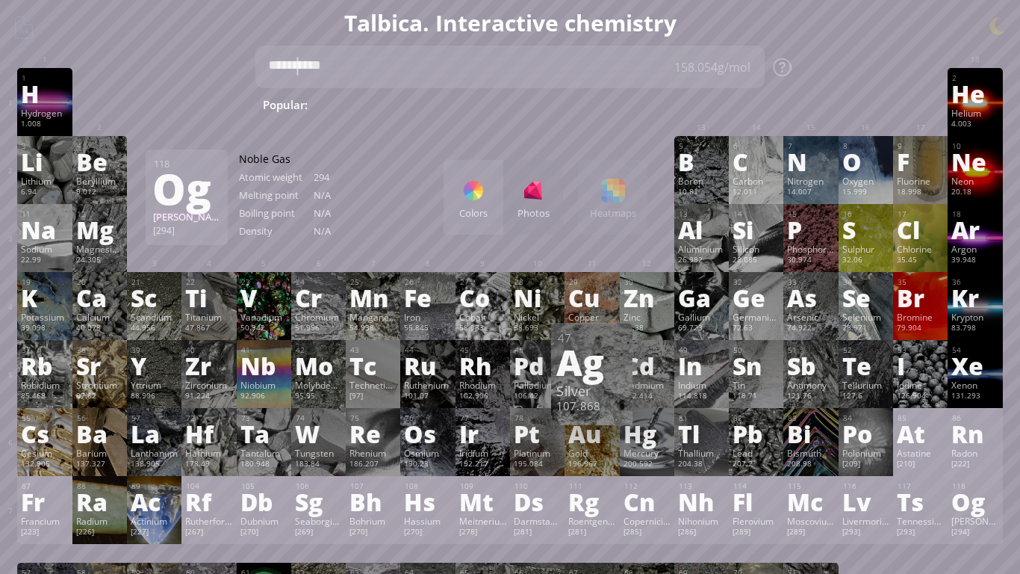
type textarea "**********"
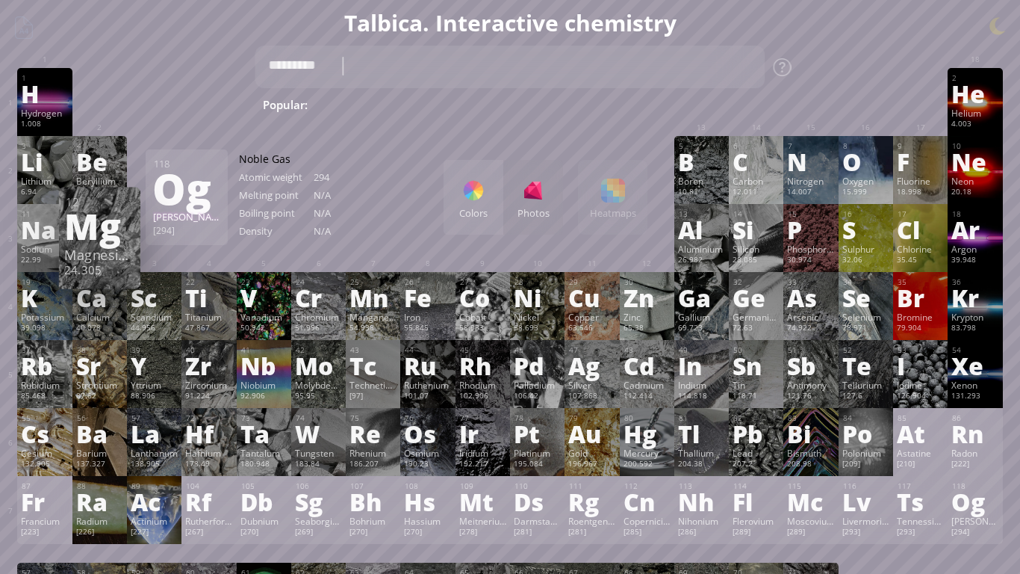
click at [90, 231] on div "Mg" at bounding box center [99, 225] width 71 height 36
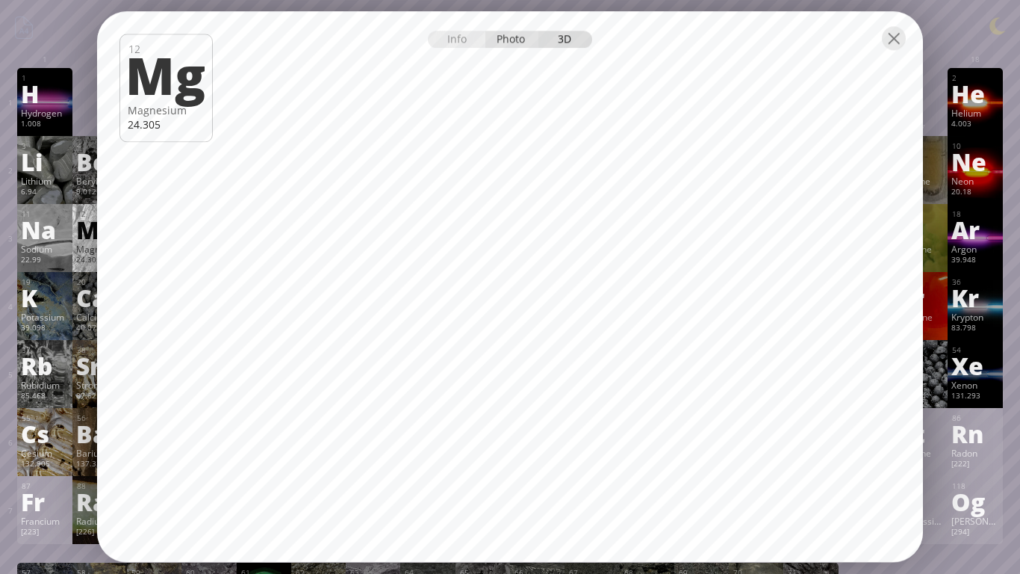
click at [515, 34] on div "Photo" at bounding box center [513, 39] width 54 height 17
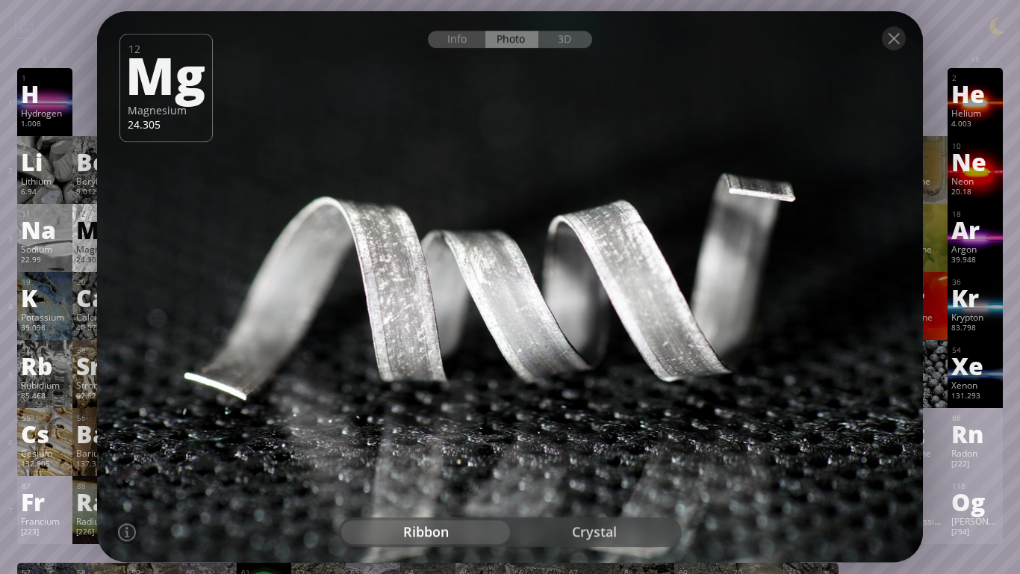
click at [602, 543] on div "crystal" at bounding box center [594, 533] width 169 height 24
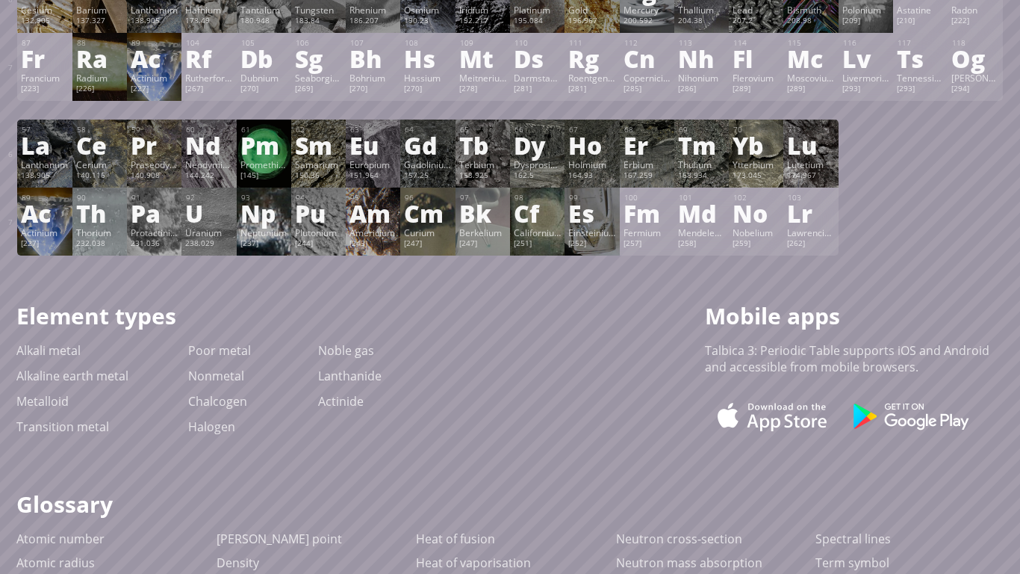
scroll to position [441, 0]
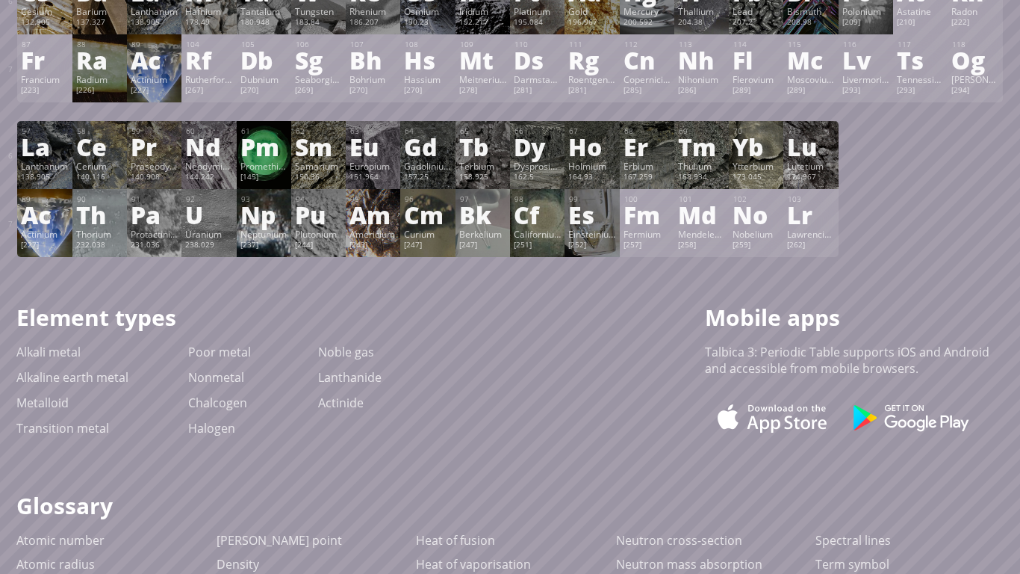
click at [46, 241] on div "[227]" at bounding box center [44, 246] width 47 height 12
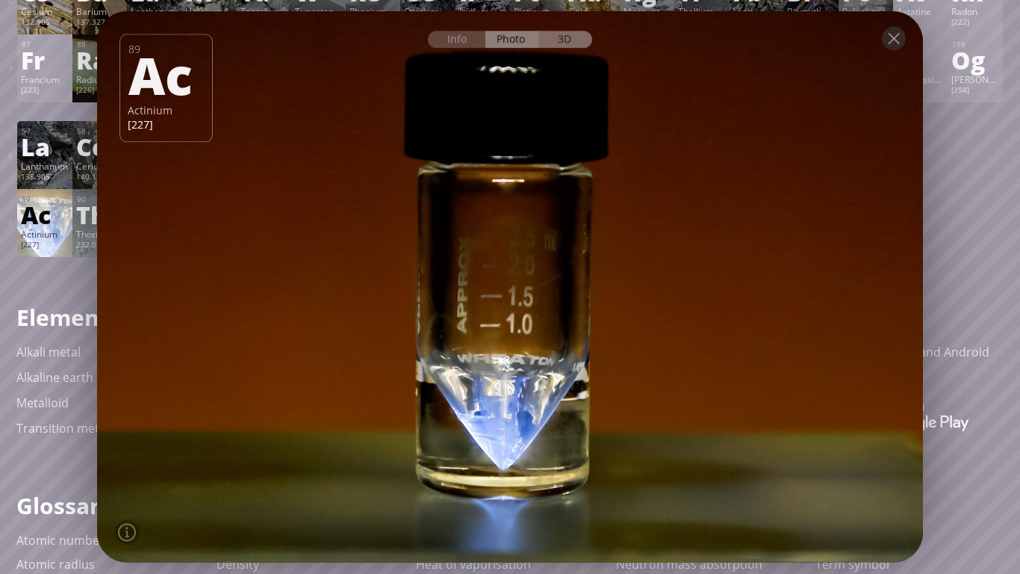
click at [557, 35] on div "3D" at bounding box center [566, 39] width 54 height 17
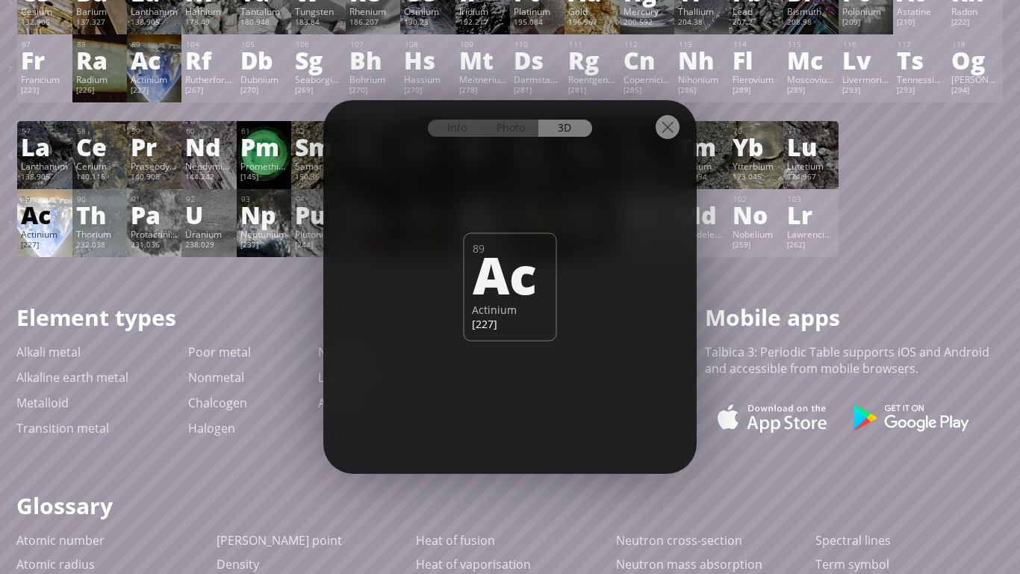
click at [510, 137] on div at bounding box center [509, 126] width 373 height 52
click at [510, 128] on div "Photo" at bounding box center [513, 128] width 54 height 17
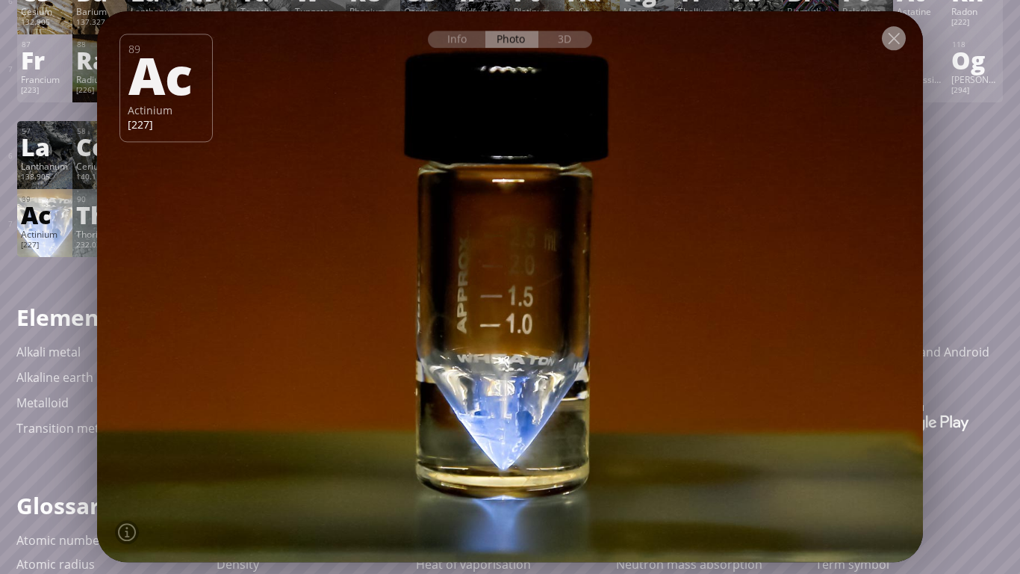
click at [884, 38] on div at bounding box center [894, 38] width 24 height 24
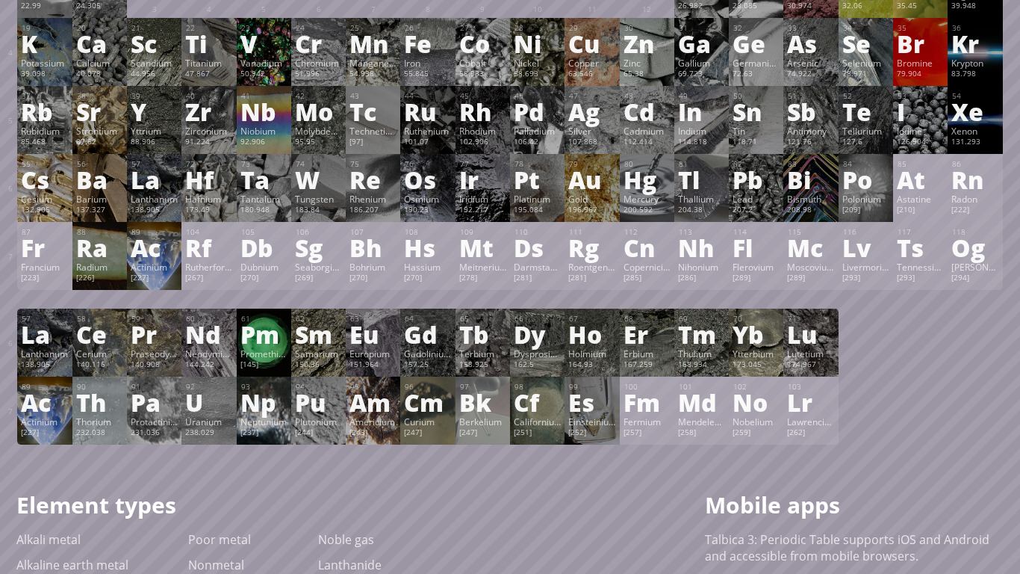
scroll to position [253, 0]
click at [596, 209] on div "196.967" at bounding box center [591, 211] width 47 height 12
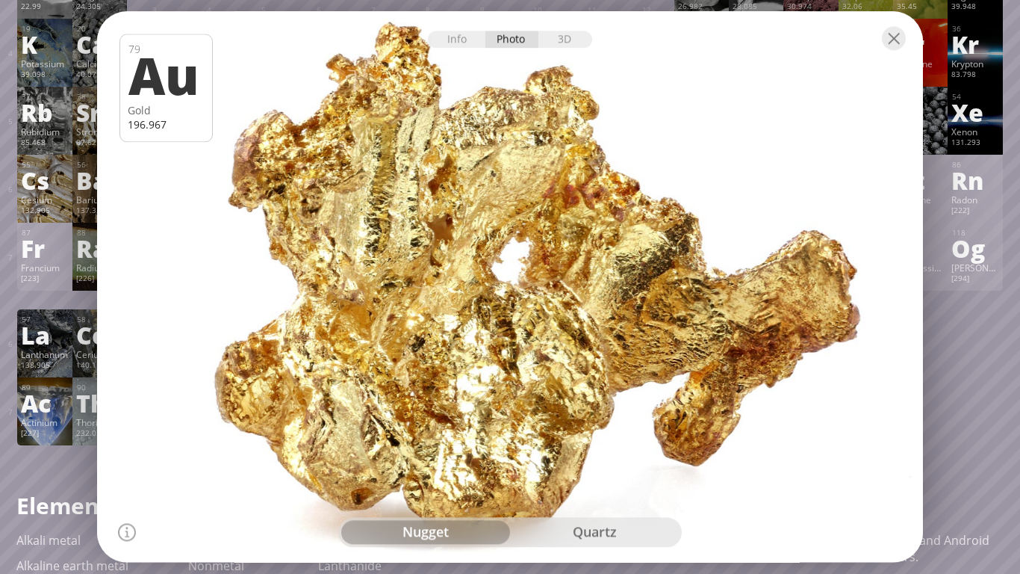
click at [589, 506] on div at bounding box center [510, 287] width 834 height 556
click at [565, 527] on div "quartz" at bounding box center [594, 533] width 169 height 24
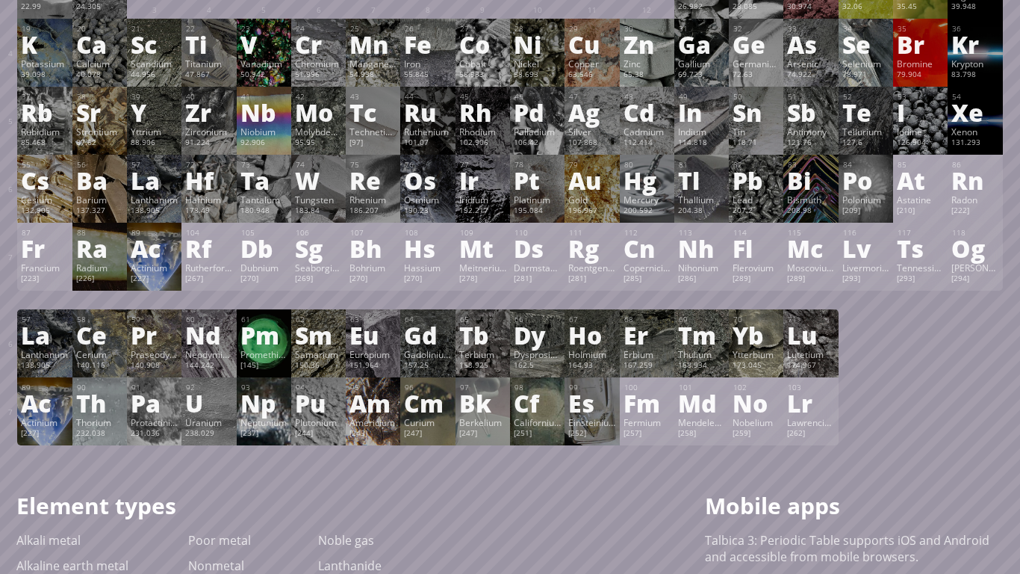
click at [257, 108] on div "Nb" at bounding box center [264, 112] width 47 height 24
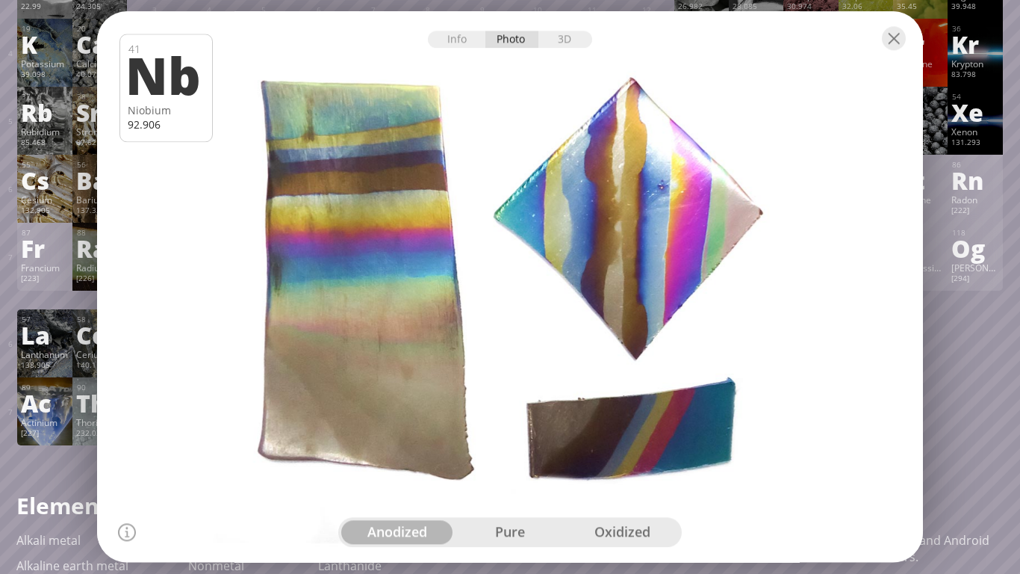
click at [503, 535] on div "pure" at bounding box center [510, 533] width 113 height 24
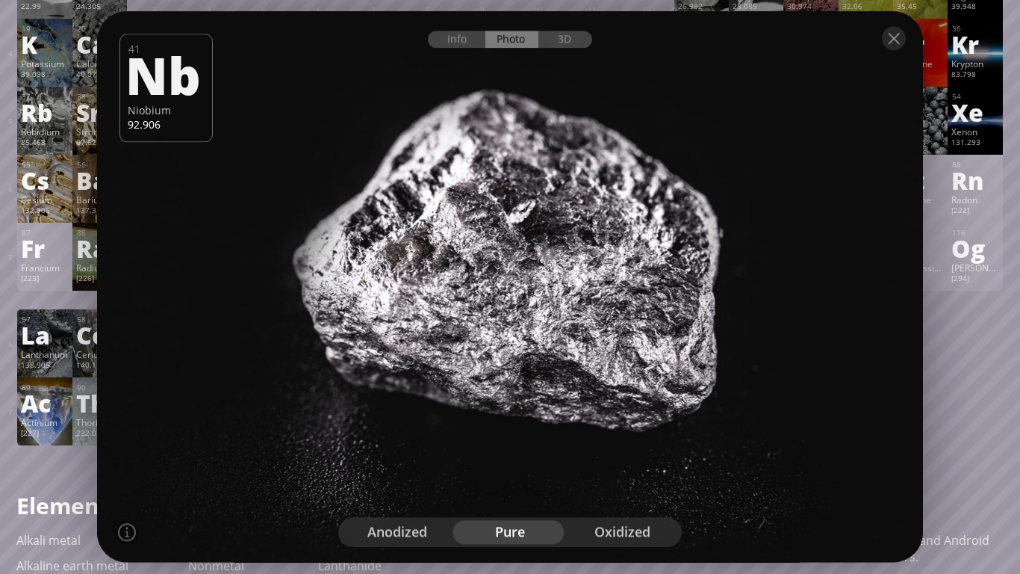
click at [398, 543] on div "anodized" at bounding box center [397, 533] width 113 height 24
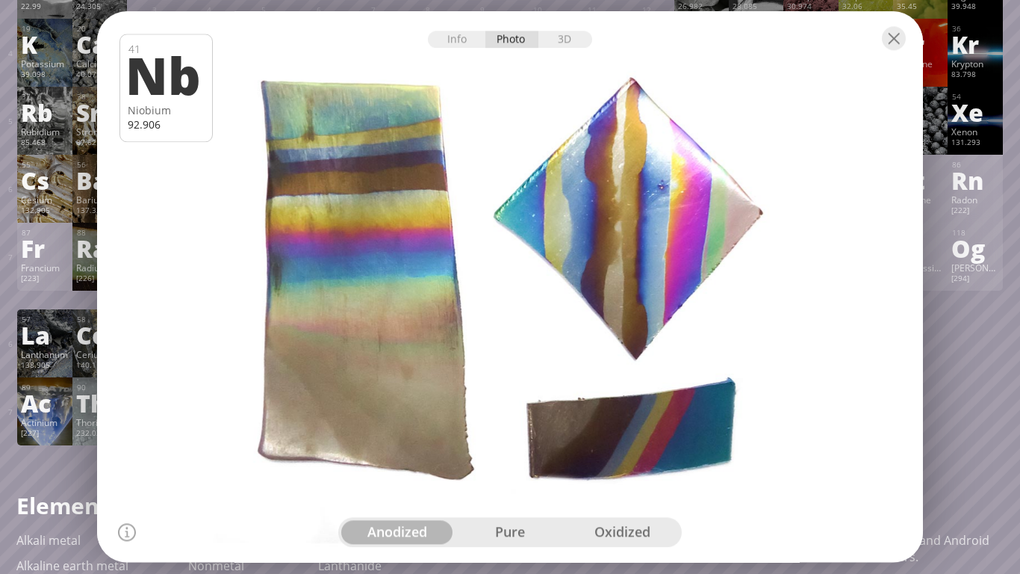
click at [594, 510] on div at bounding box center [510, 287] width 834 height 556
click at [597, 545] on div "anodized pure oxidized" at bounding box center [510, 533] width 344 height 30
click at [599, 530] on div "oxidized" at bounding box center [622, 533] width 113 height 24
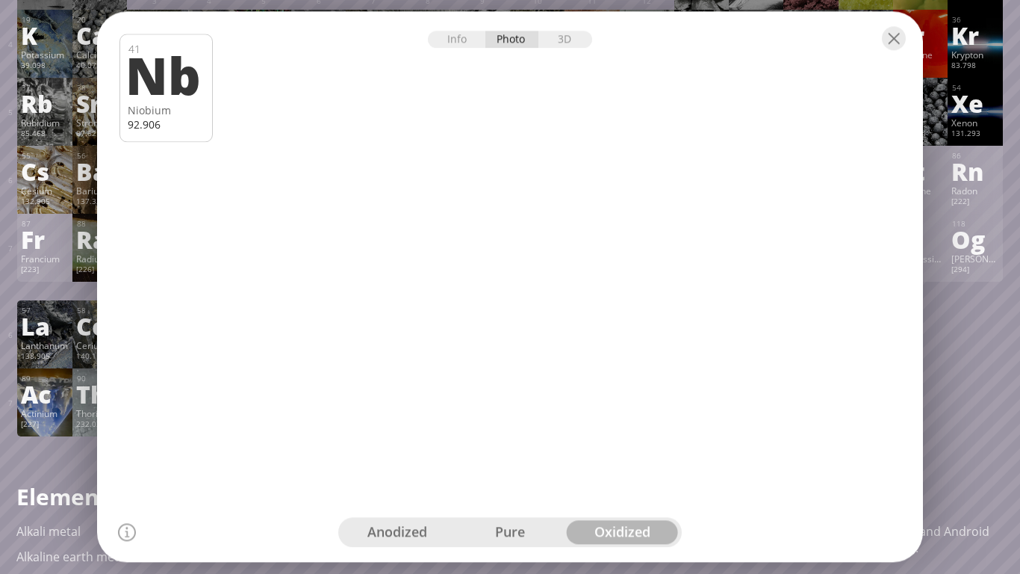
scroll to position [265, 0]
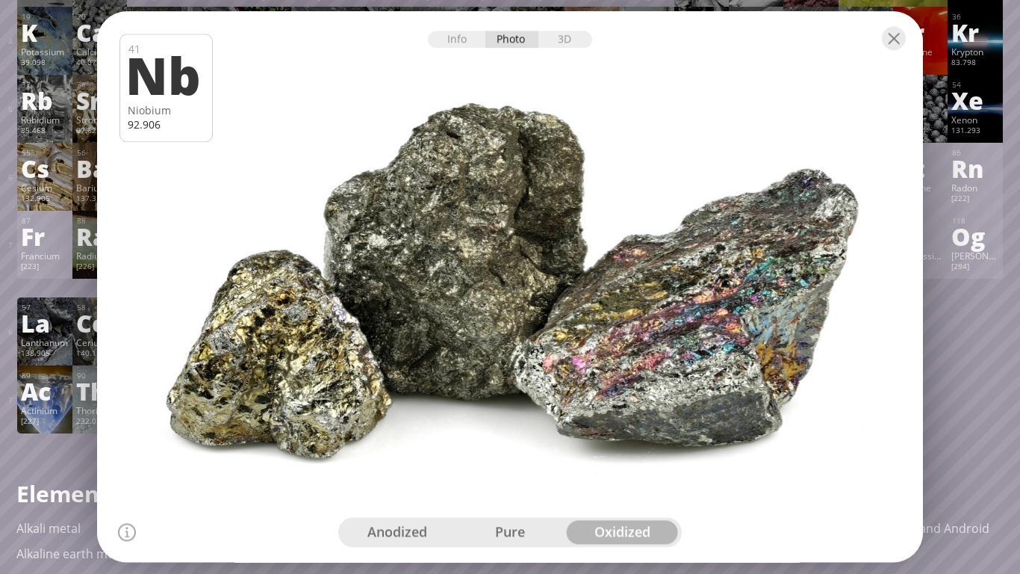
click at [403, 527] on div "anodized" at bounding box center [397, 533] width 113 height 24
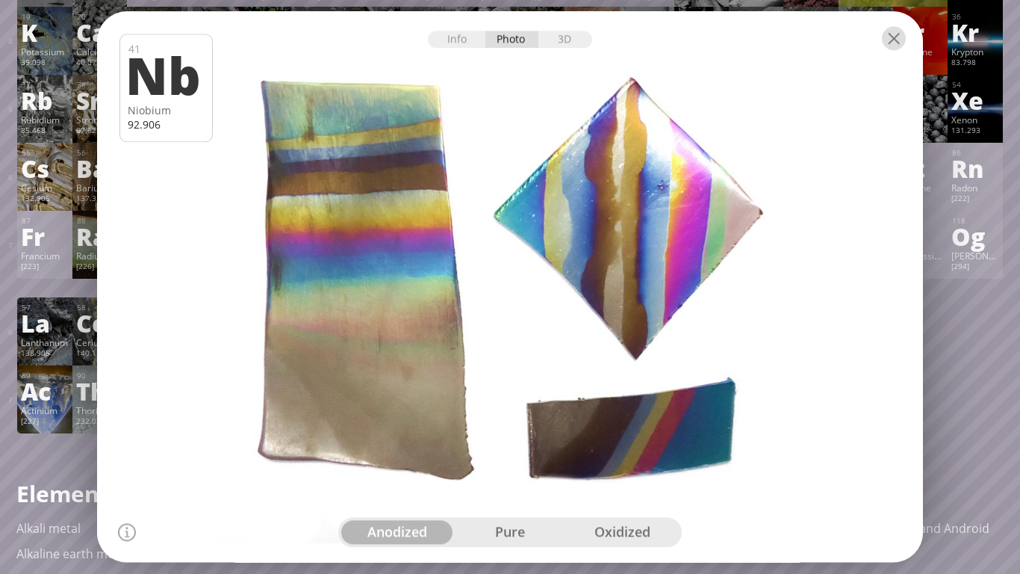
click at [898, 42] on div at bounding box center [894, 38] width 24 height 24
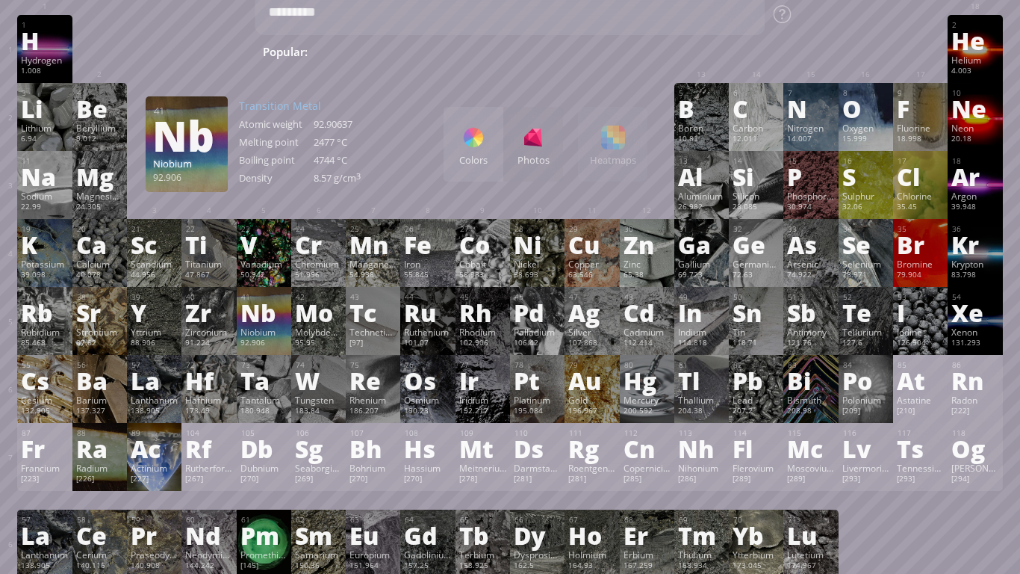
scroll to position [0, 0]
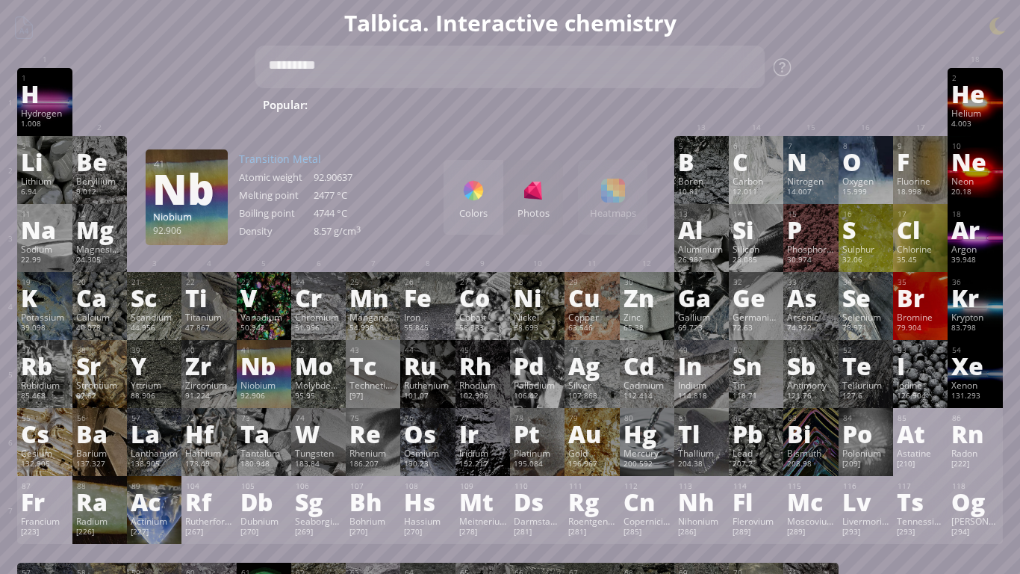
click at [360, 66] on textarea "*********" at bounding box center [510, 67] width 510 height 43
type textarea "*"
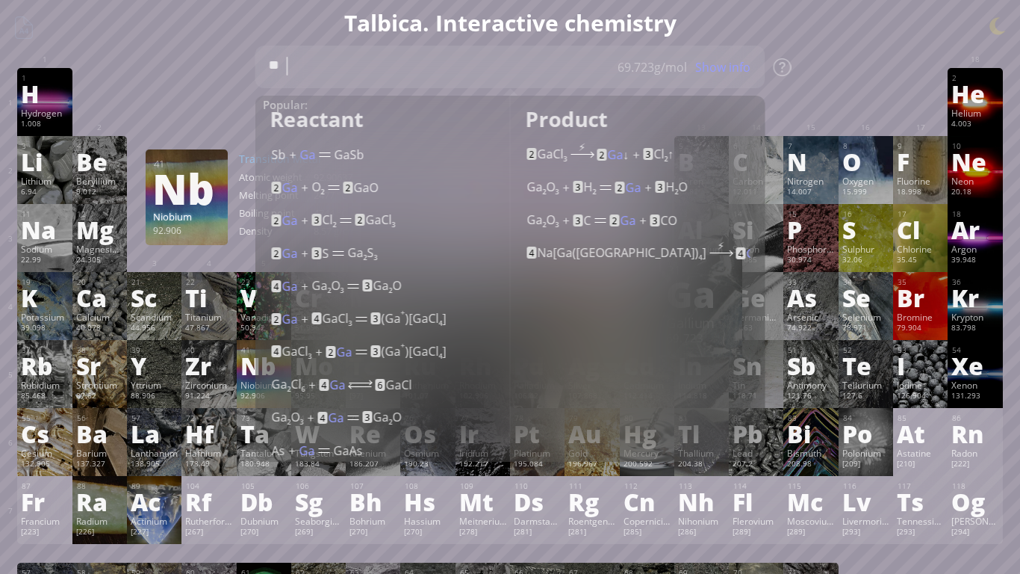
click at [901, 84] on div at bounding box center [920, 79] width 47 height 12
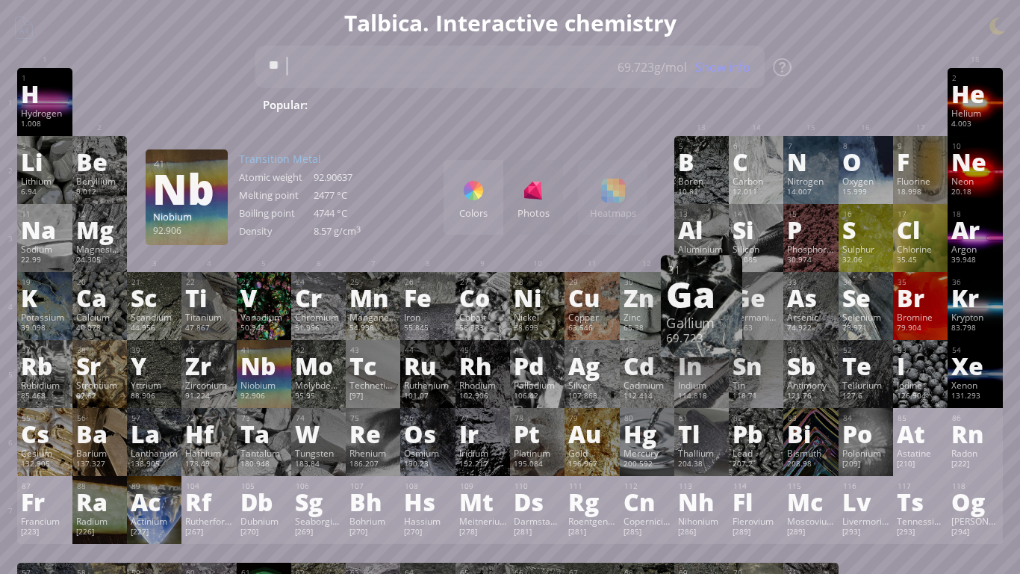
click at [700, 311] on div "Ga" at bounding box center [701, 293] width 71 height 36
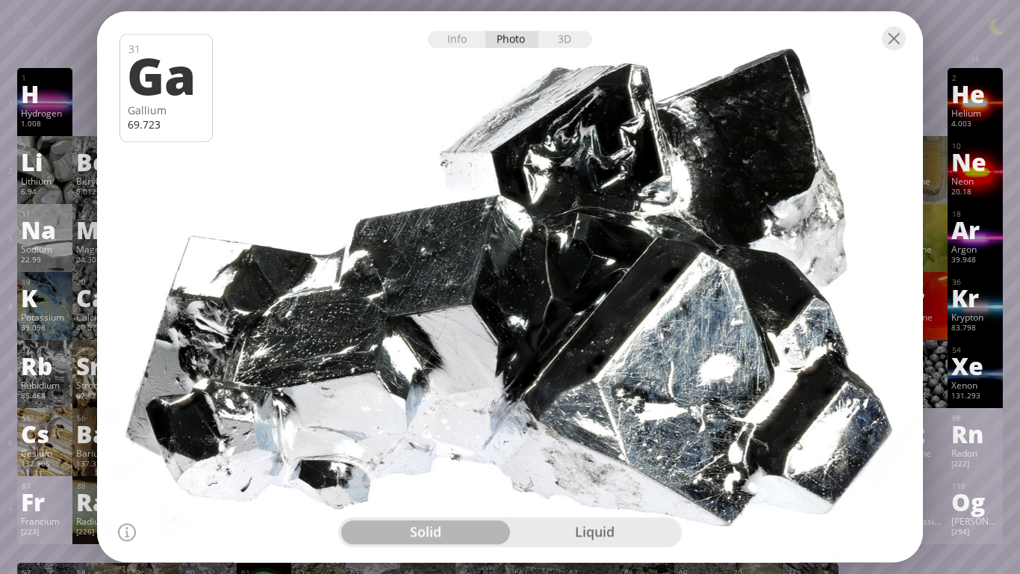
click at [604, 541] on div "liquid" at bounding box center [594, 533] width 169 height 24
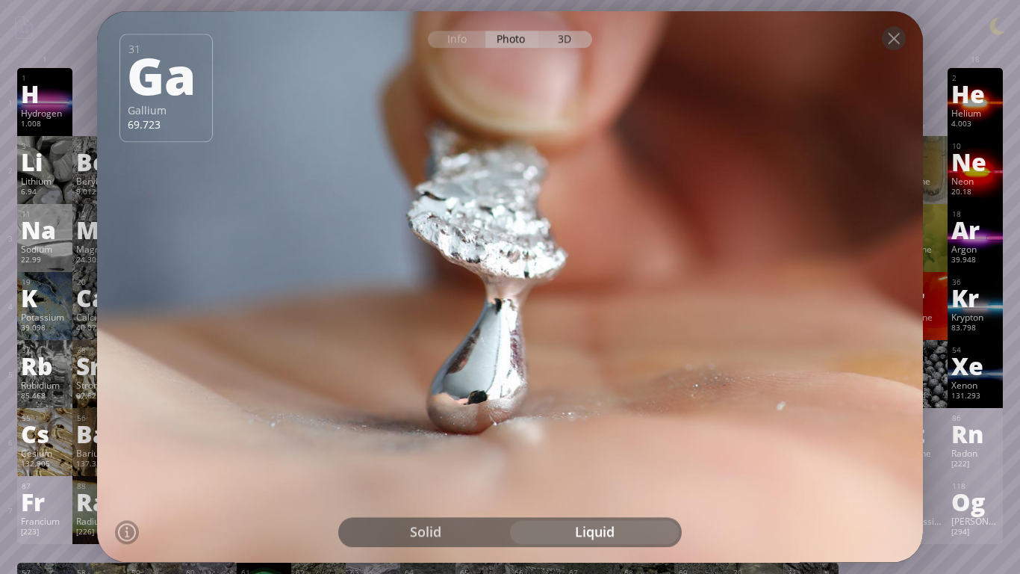
click at [550, 37] on div "3D" at bounding box center [566, 39] width 54 height 17
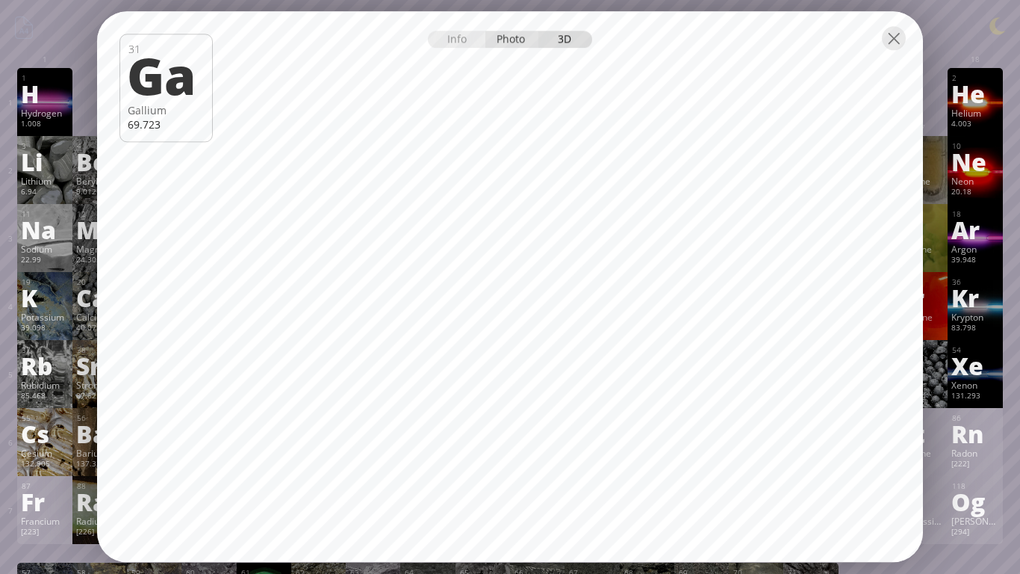
click at [502, 31] on div "Photo" at bounding box center [513, 39] width 54 height 17
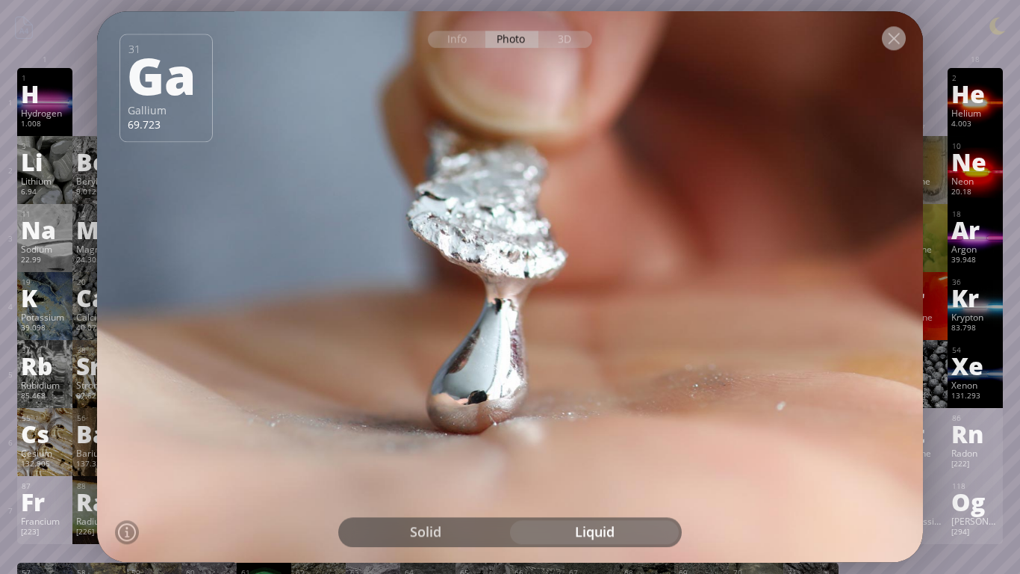
click at [891, 35] on div at bounding box center [894, 38] width 24 height 24
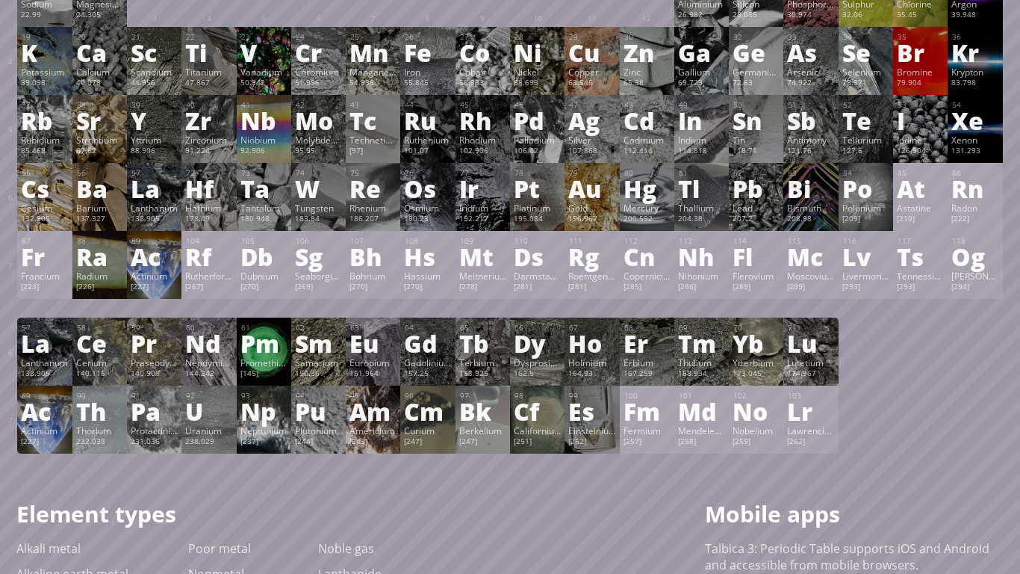
scroll to position [247, 0]
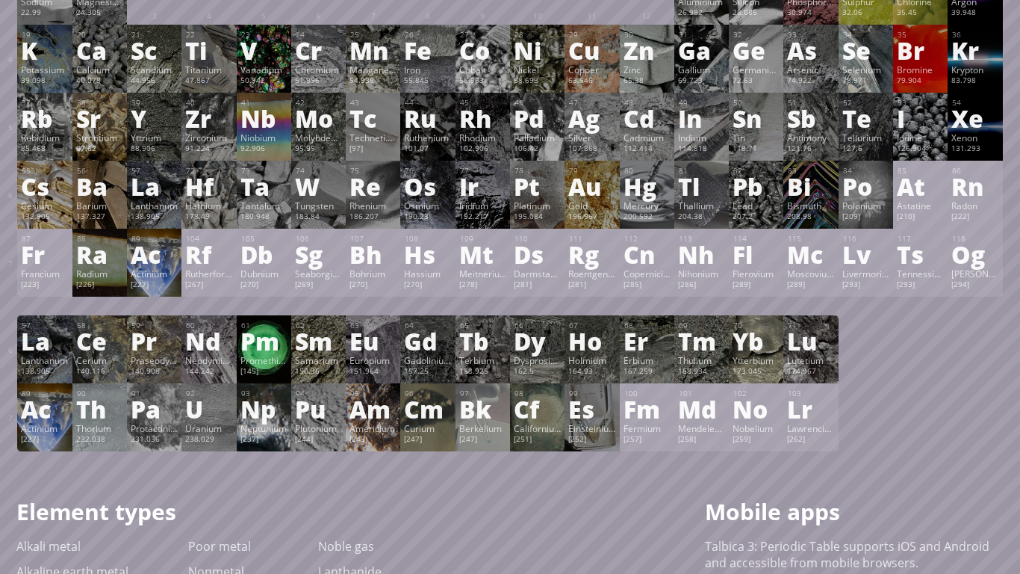
click at [258, 341] on div "Pm" at bounding box center [264, 341] width 47 height 24
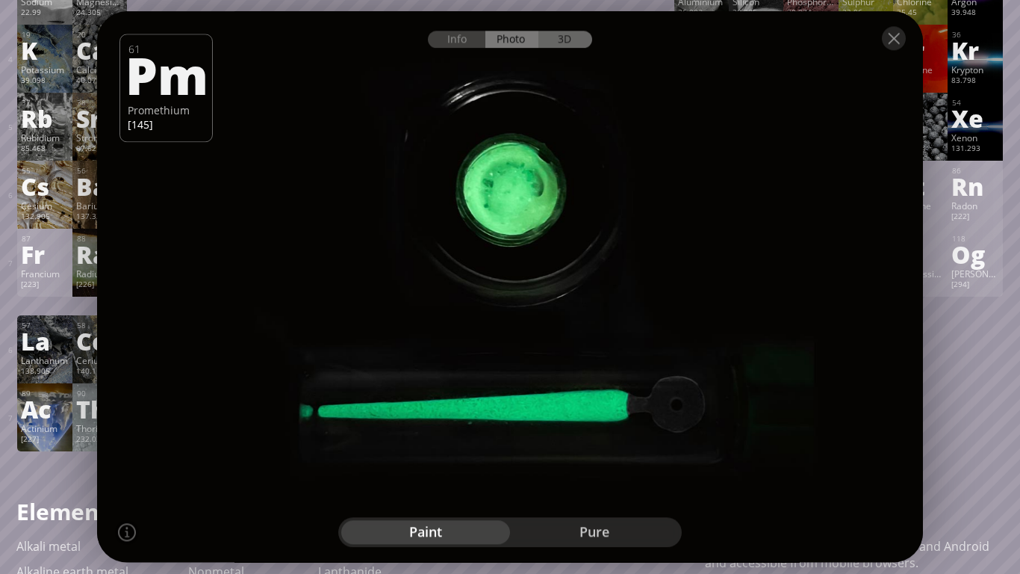
click at [578, 43] on div "3D" at bounding box center [566, 39] width 54 height 17
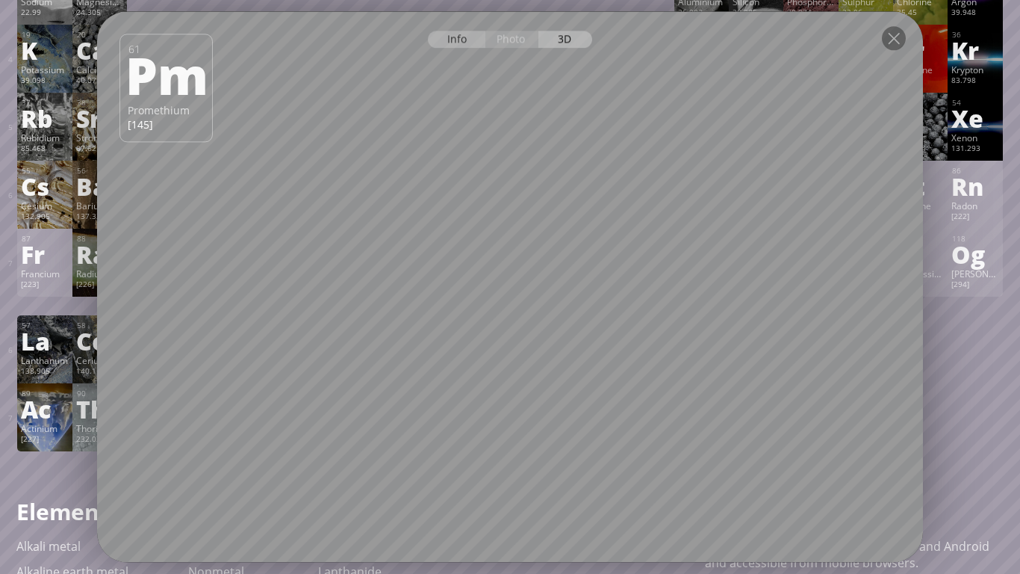
click at [450, 34] on div "Info" at bounding box center [457, 39] width 58 height 17
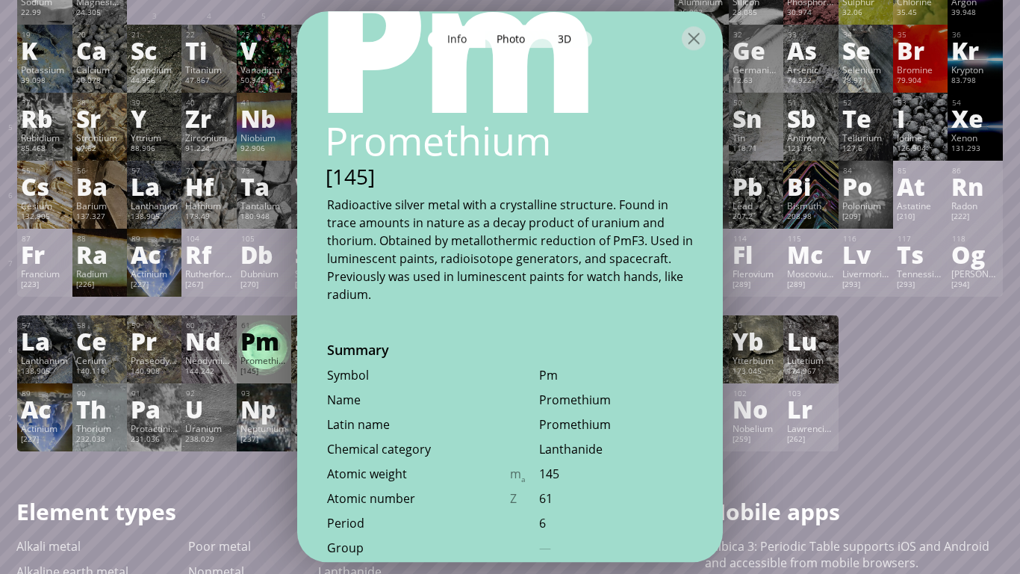
scroll to position [0, 0]
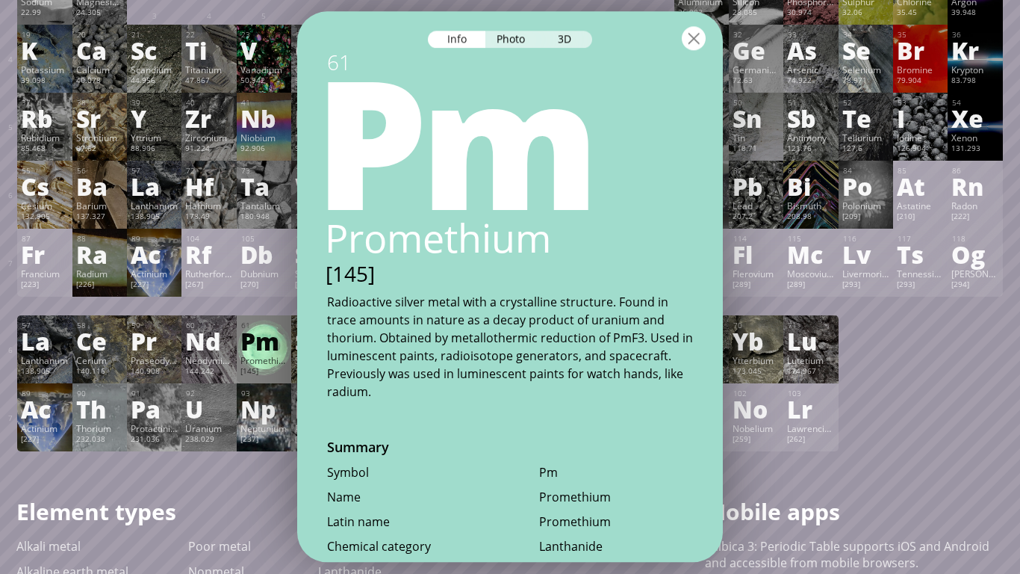
click at [698, 48] on div at bounding box center [694, 38] width 24 height 24
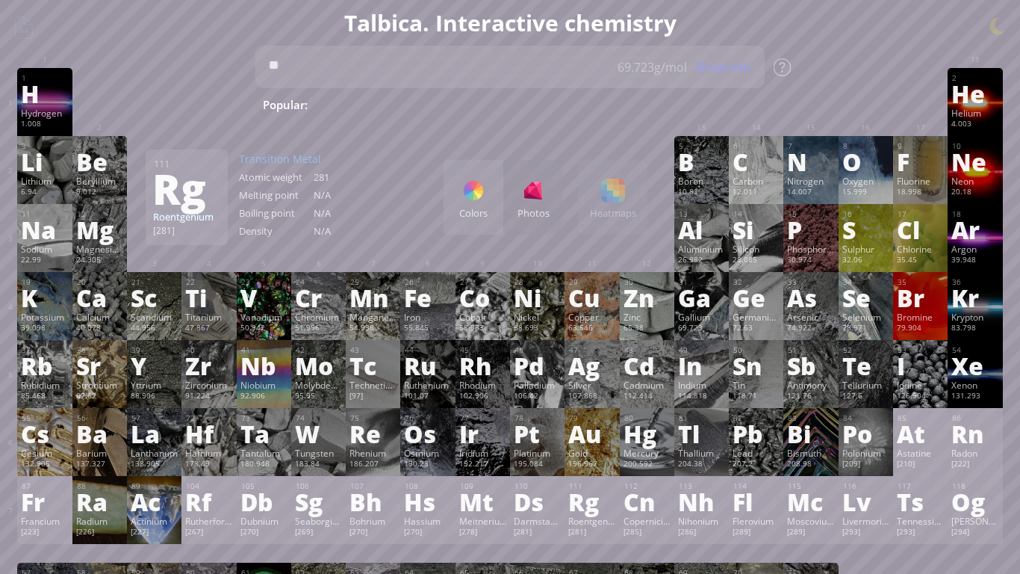
click at [380, 75] on textarea "**" at bounding box center [510, 67] width 510 height 43
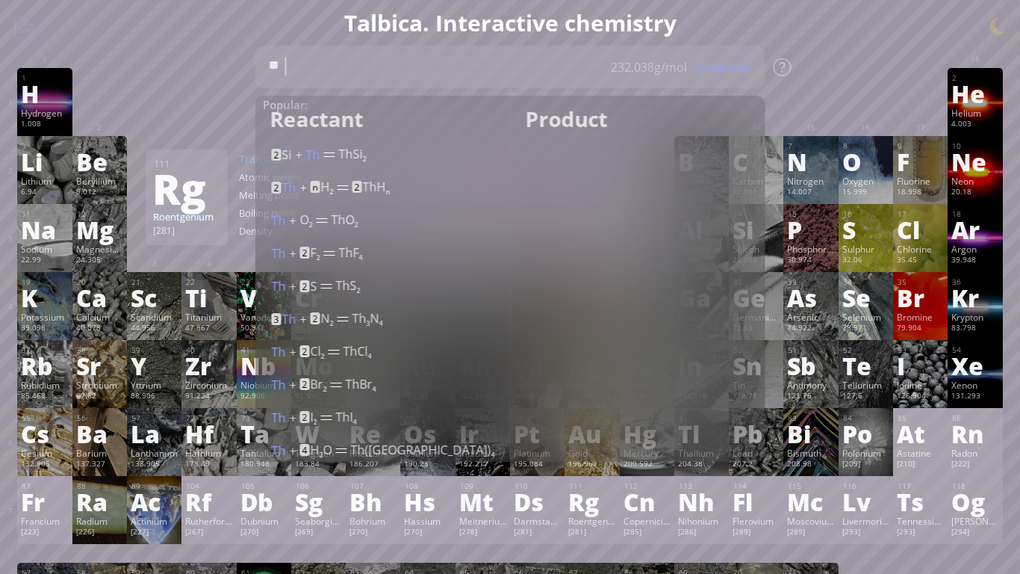
click at [170, 72] on div at bounding box center [154, 79] width 55 height 22
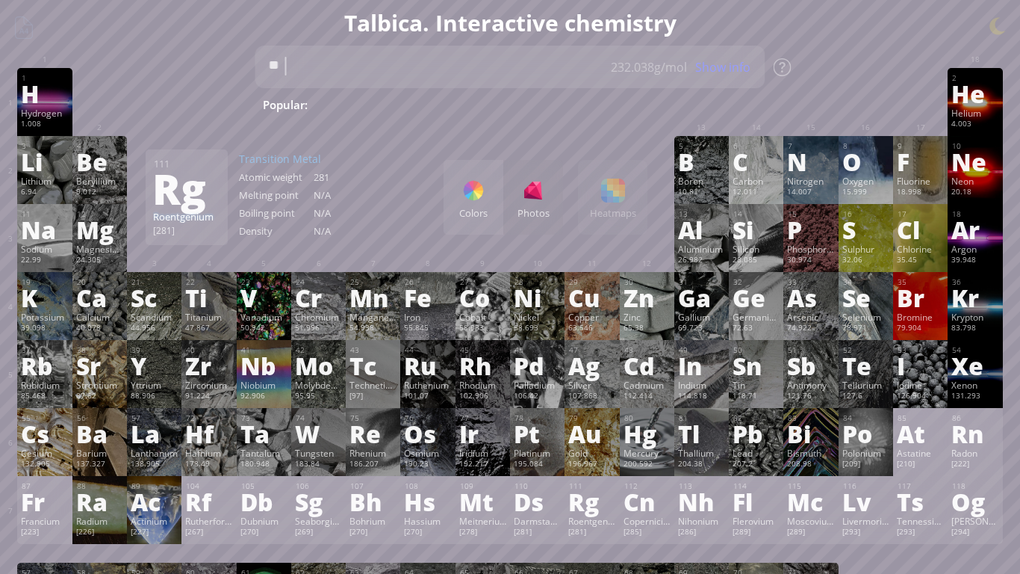
type textarea "*"
click at [24, 309] on div "K" at bounding box center [44, 297] width 47 height 24
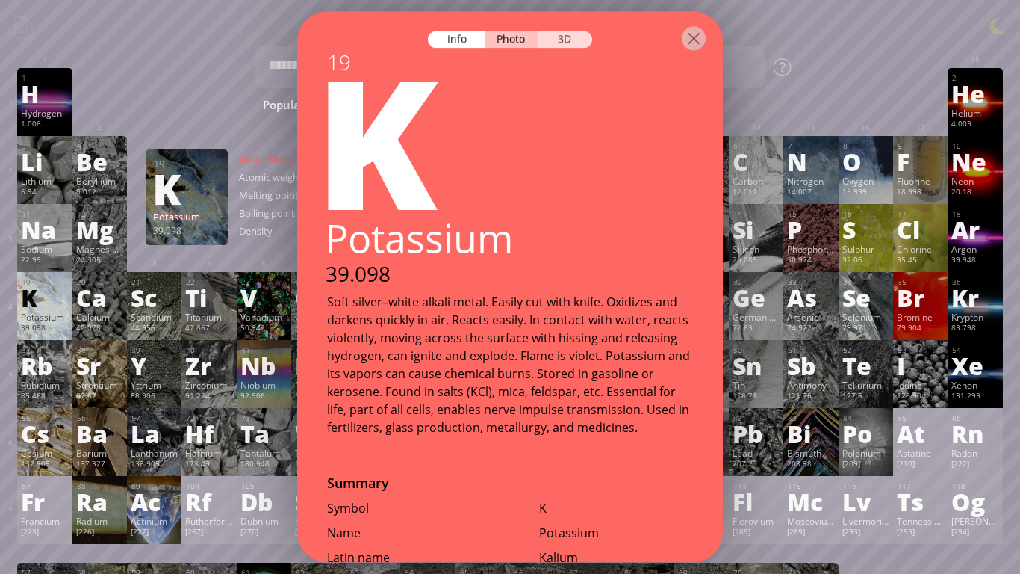
click at [567, 39] on div "3D" at bounding box center [566, 39] width 54 height 17
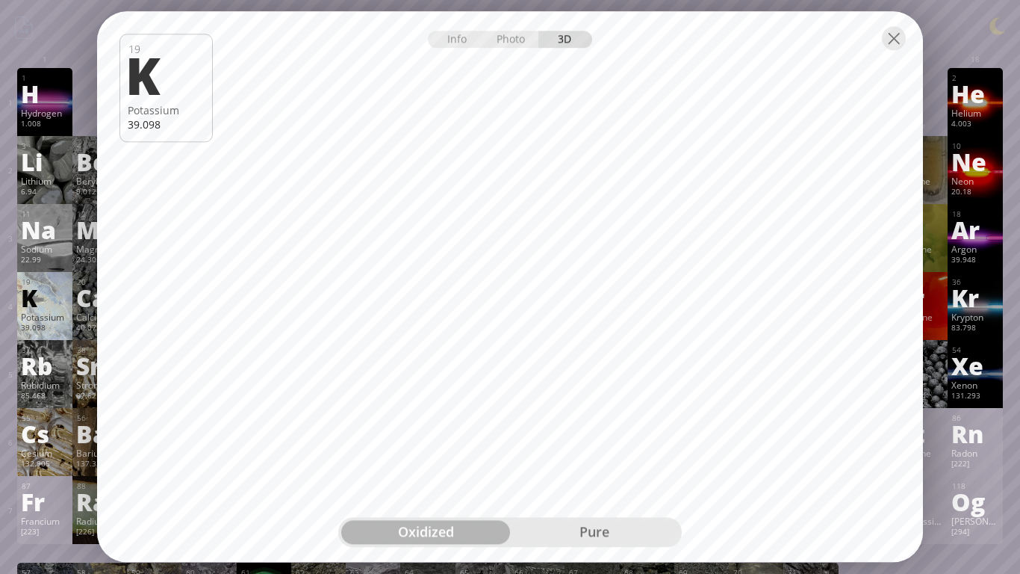
click at [572, 540] on div "pure" at bounding box center [594, 533] width 169 height 24
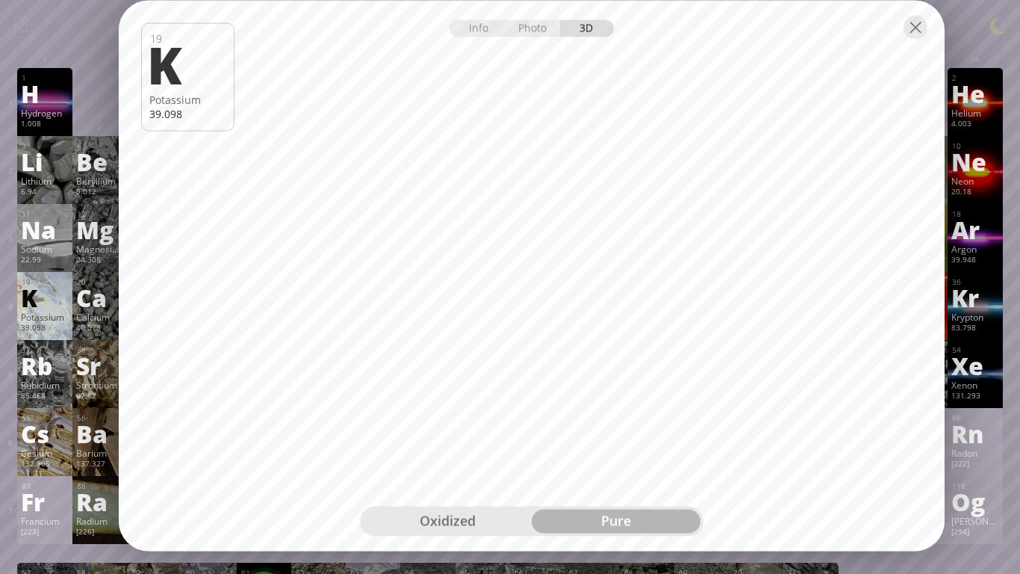
click at [899, 37] on div at bounding box center [532, 27] width 826 height 52
click at [921, 18] on div at bounding box center [916, 28] width 24 height 24
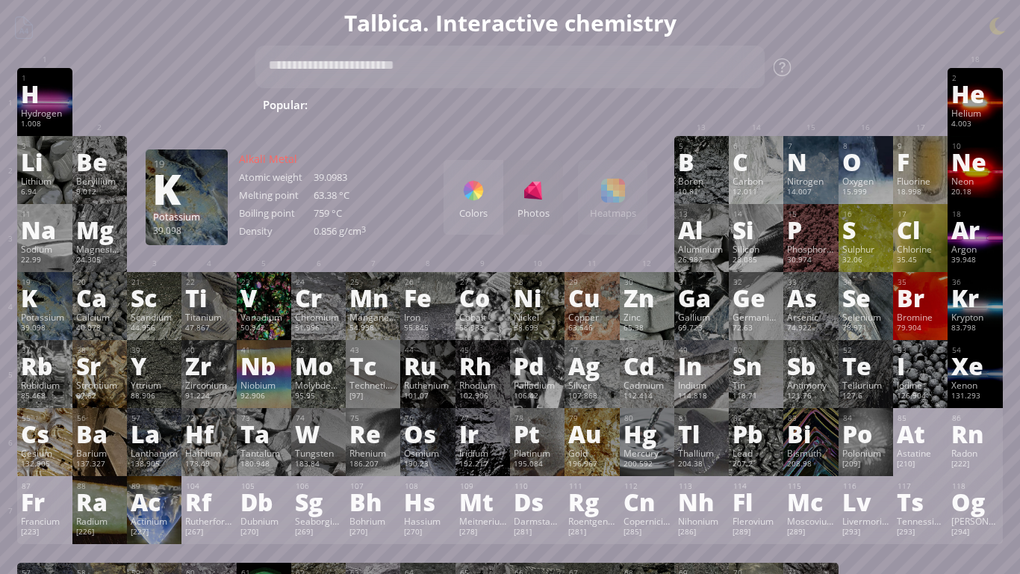
click at [916, 159] on div "F" at bounding box center [920, 161] width 47 height 24
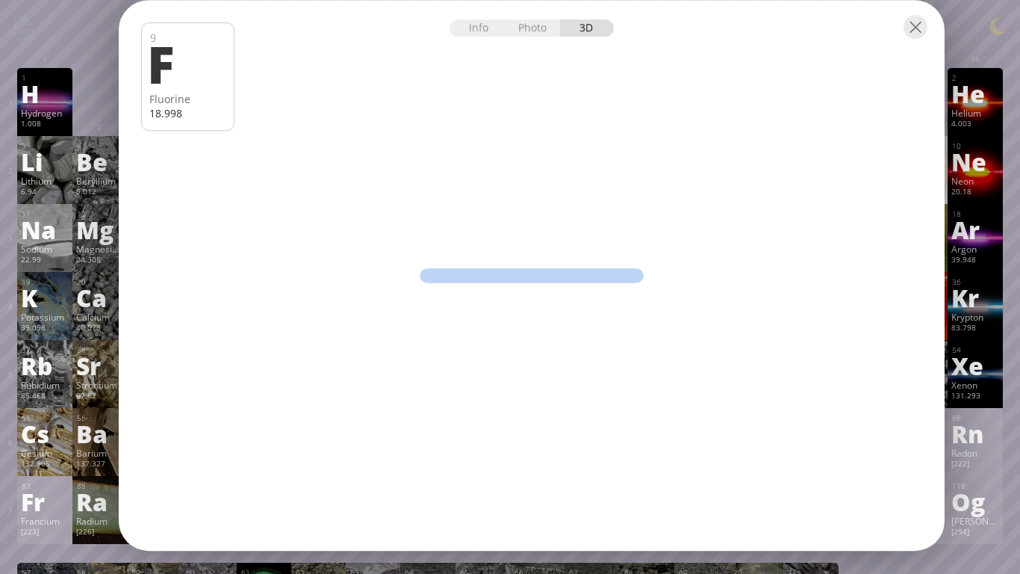
click at [220, 46] on div at bounding box center [532, 26] width 826 height 52
click at [926, 37] on div at bounding box center [916, 28] width 24 height 24
click at [917, 22] on div at bounding box center [916, 28] width 24 height 24
